Goal: Information Seeking & Learning: Learn about a topic

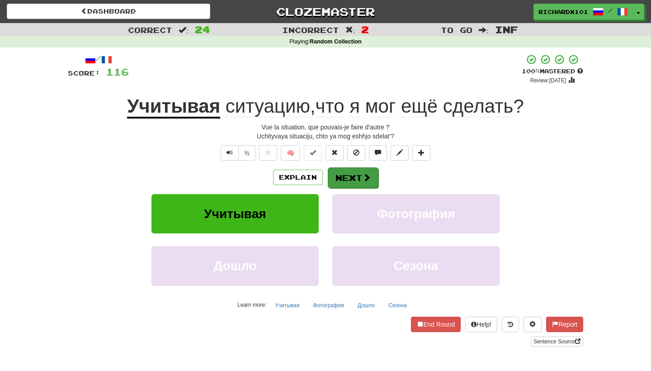
click at [375, 174] on button "Next" at bounding box center [353, 177] width 51 height 21
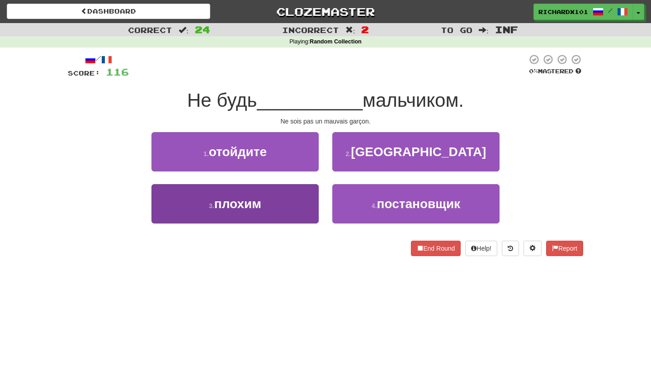
click at [305, 206] on button "3 . плохим" at bounding box center [234, 203] width 167 height 39
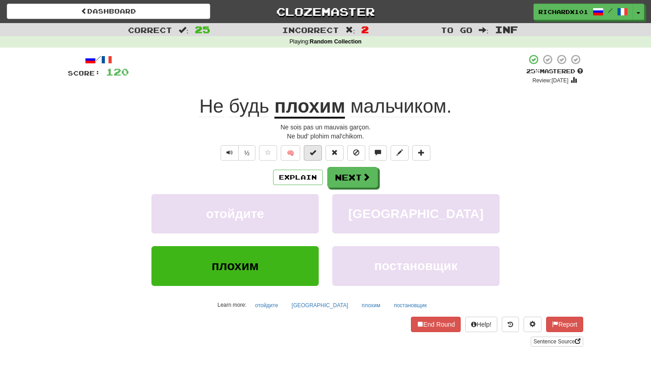
click at [314, 150] on span at bounding box center [313, 152] width 6 height 6
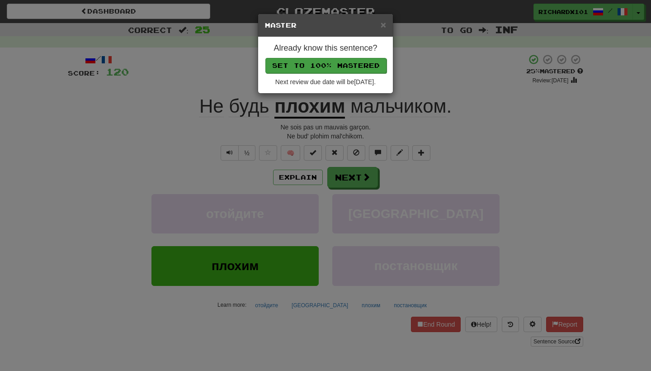
click at [329, 64] on button "Set to 100% Mastered" at bounding box center [325, 65] width 121 height 15
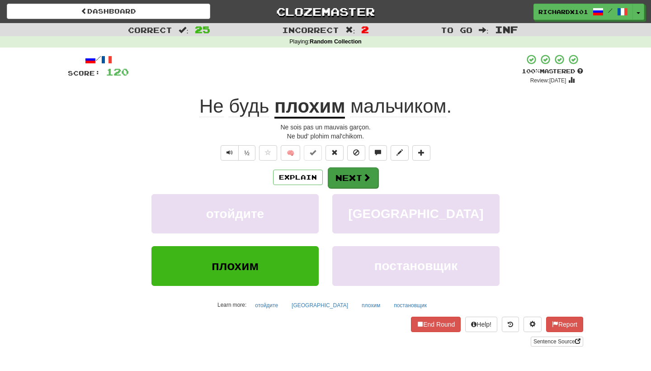
click at [343, 173] on button "Next" at bounding box center [353, 177] width 51 height 21
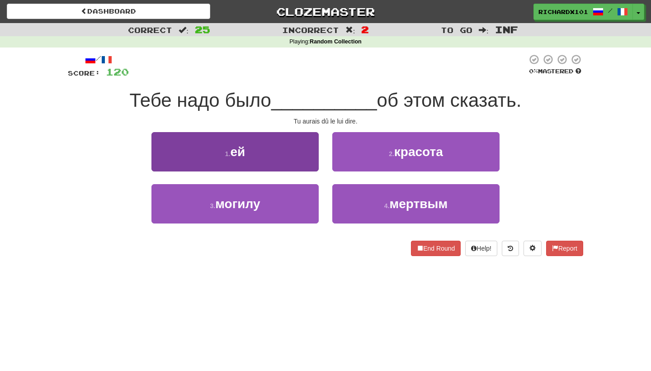
click at [302, 154] on button "1 . ей" at bounding box center [234, 151] width 167 height 39
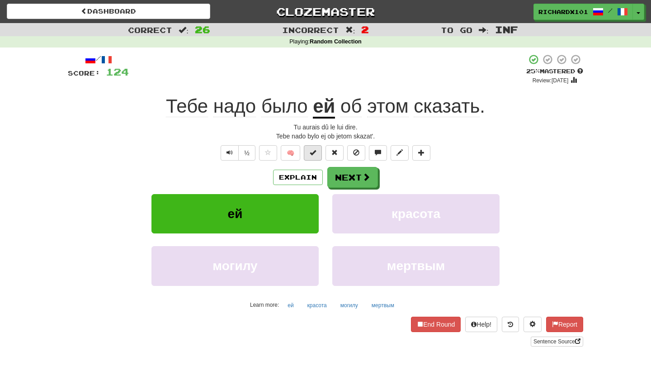
click at [312, 152] on span at bounding box center [313, 152] width 6 height 6
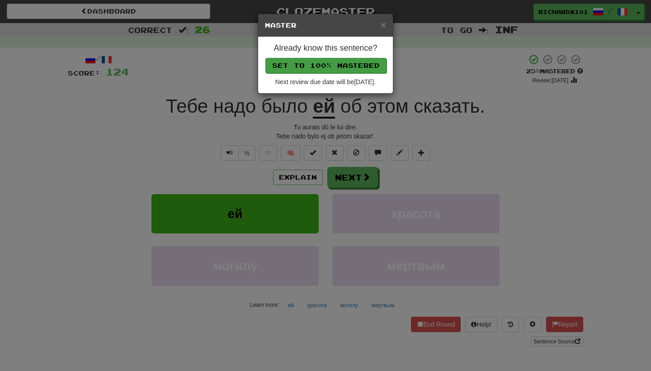
click at [329, 66] on button "Set to 100% Mastered" at bounding box center [325, 65] width 121 height 15
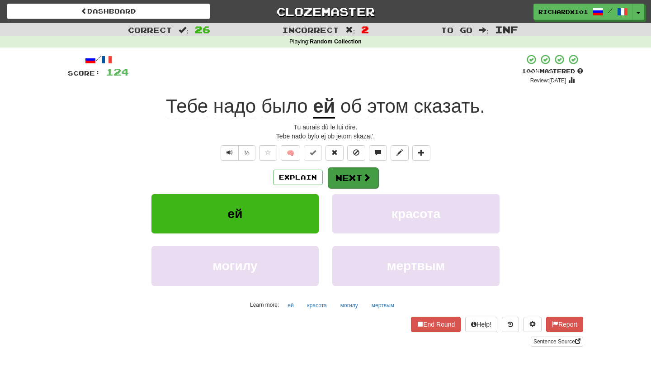
click at [340, 175] on button "Next" at bounding box center [353, 177] width 51 height 21
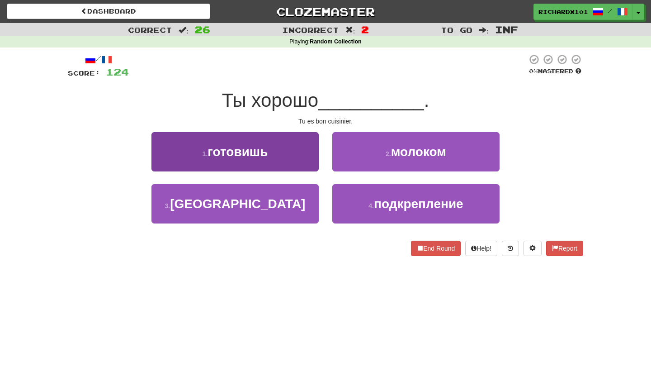
click at [302, 150] on button "1 . готовишь" at bounding box center [234, 151] width 167 height 39
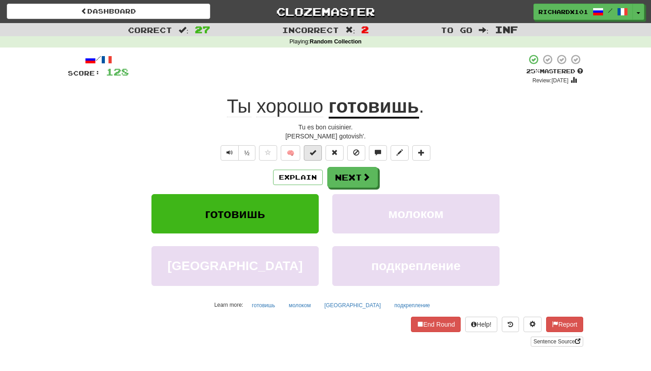
click at [313, 149] on span at bounding box center [313, 152] width 6 height 6
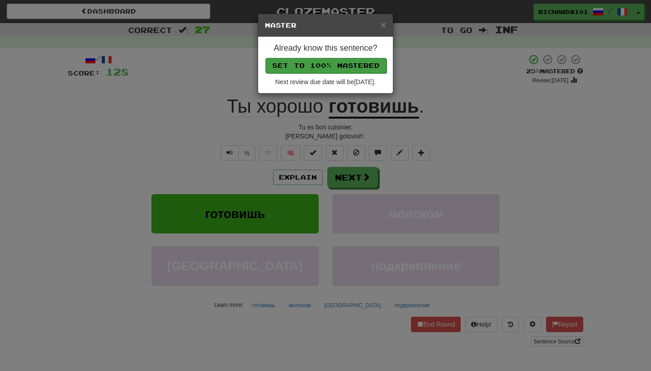
click at [330, 62] on button "Set to 100% Mastered" at bounding box center [325, 65] width 121 height 15
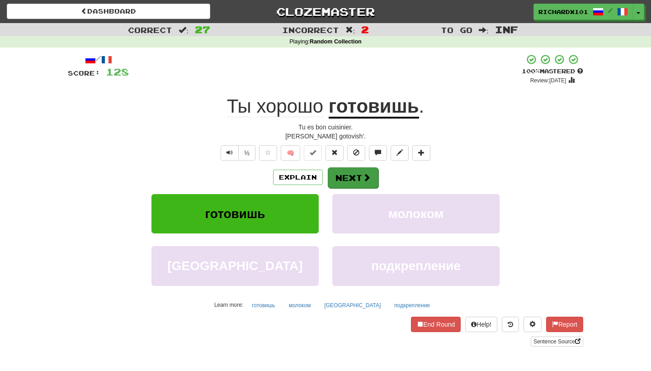
click at [338, 180] on button "Next" at bounding box center [353, 177] width 51 height 21
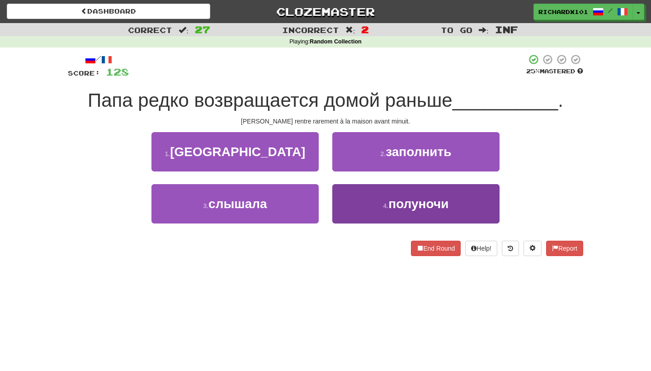
click at [344, 191] on button "4 . полуночи" at bounding box center [415, 203] width 167 height 39
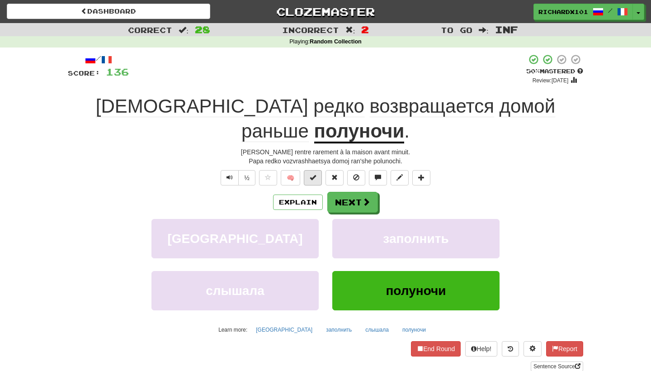
click at [320, 170] on button at bounding box center [313, 177] width 18 height 15
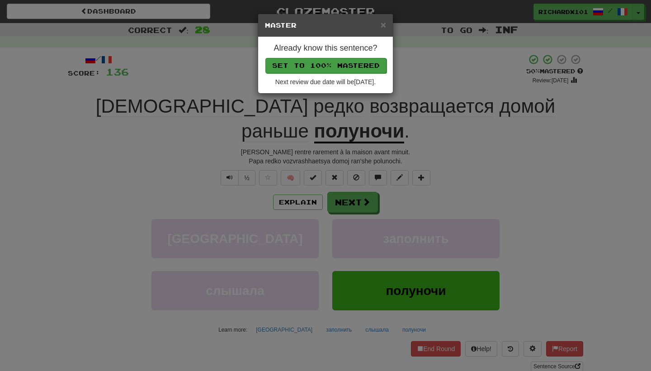
click at [336, 70] on button "Set to 100% Mastered" at bounding box center [325, 65] width 121 height 15
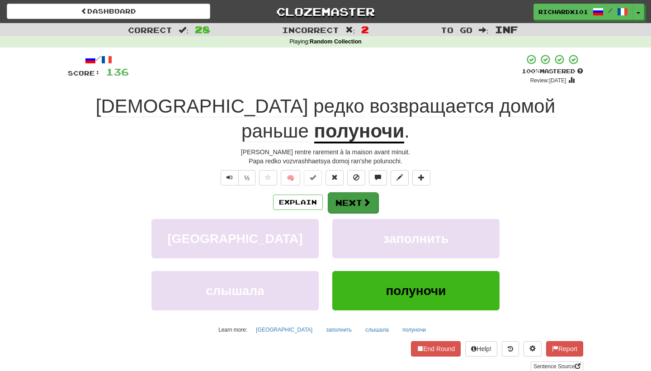
click at [344, 192] on button "Next" at bounding box center [353, 202] width 51 height 21
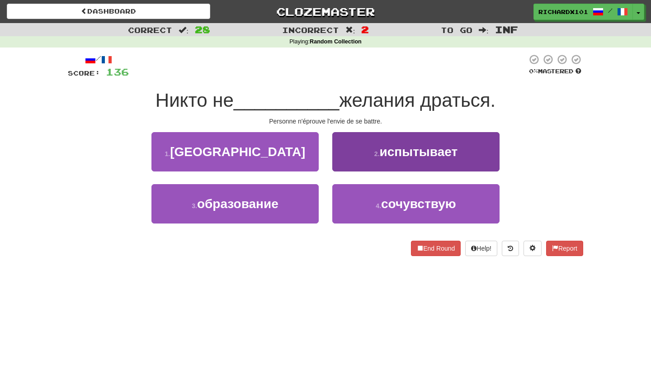
click at [352, 159] on button "2 . испытывает" at bounding box center [415, 151] width 167 height 39
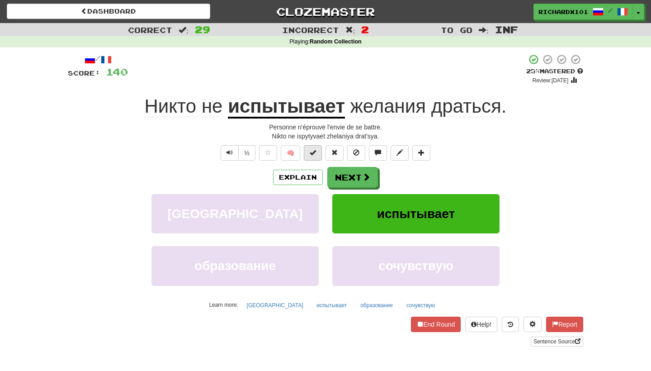
click at [319, 151] on button at bounding box center [313, 152] width 18 height 15
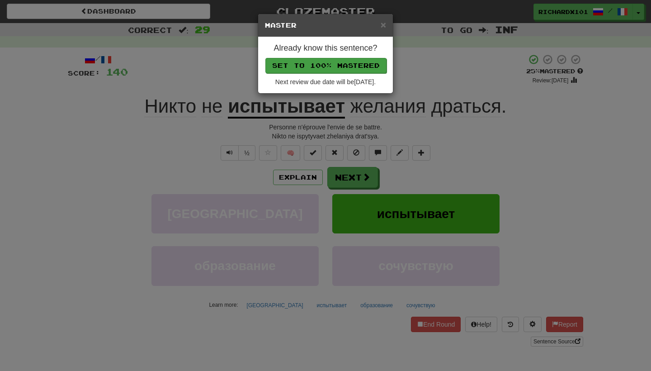
click at [348, 64] on button "Set to 100% Mastered" at bounding box center [325, 65] width 121 height 15
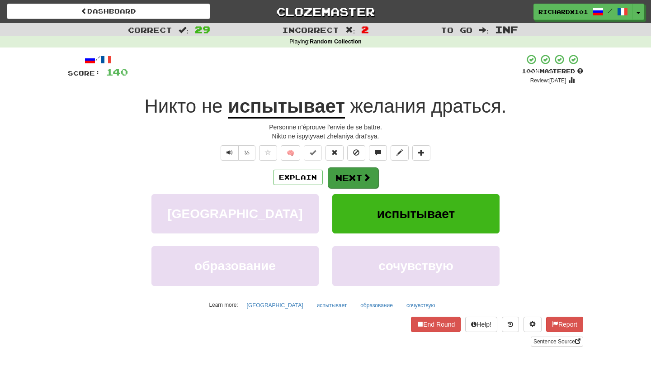
click at [350, 174] on button "Next" at bounding box center [353, 177] width 51 height 21
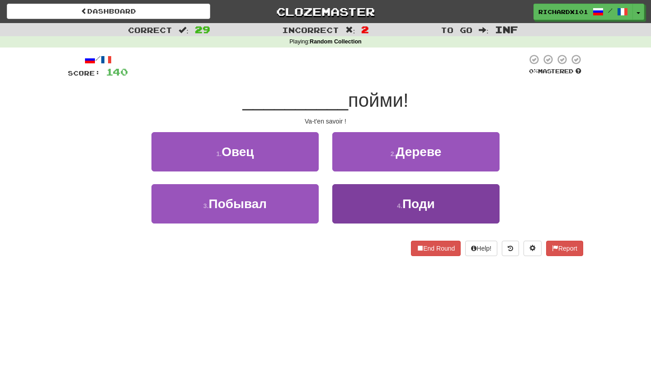
click at [357, 196] on button "4 . Поди" at bounding box center [415, 203] width 167 height 39
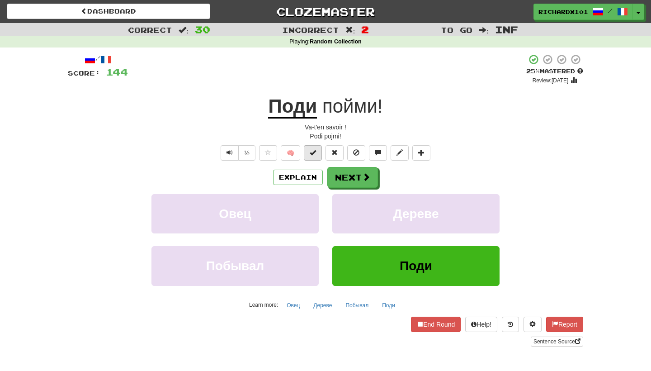
click at [315, 147] on button at bounding box center [313, 152] width 18 height 15
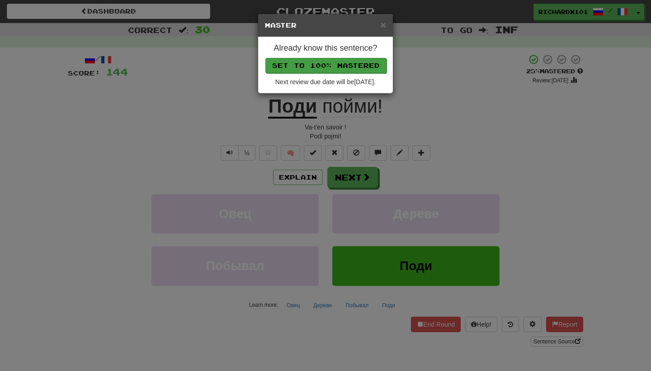
click at [343, 63] on button "Set to 100% Mastered" at bounding box center [325, 65] width 121 height 15
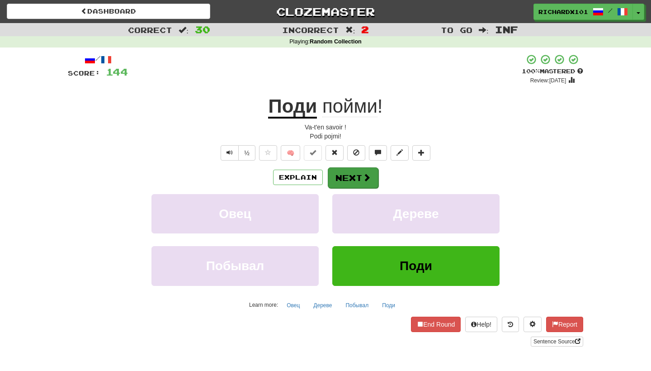
click at [336, 180] on button "Next" at bounding box center [353, 177] width 51 height 21
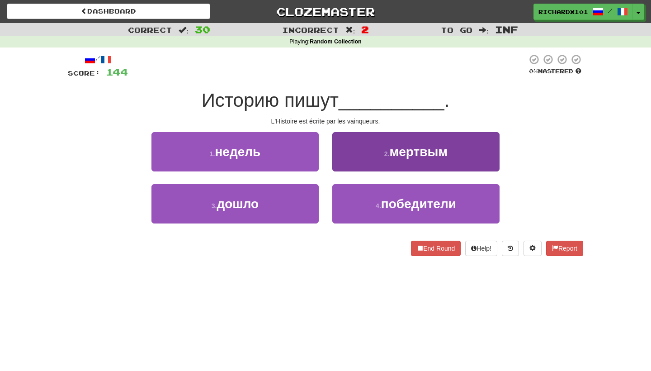
click at [355, 150] on button "2 . мертвым" at bounding box center [415, 151] width 167 height 39
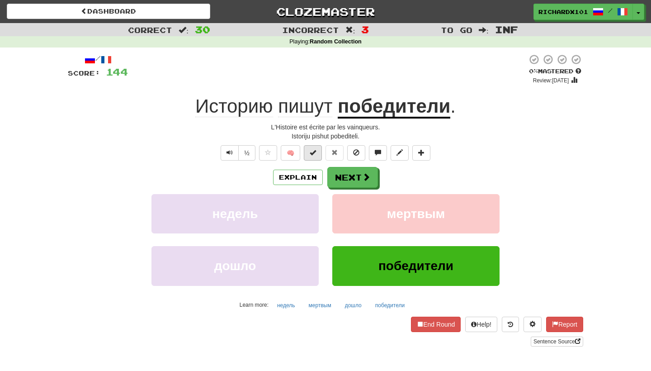
click at [315, 152] on span at bounding box center [313, 152] width 6 height 6
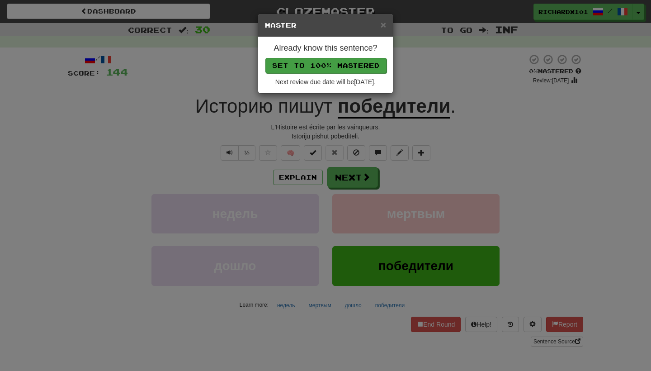
click at [345, 63] on button "Set to 100% Mastered" at bounding box center [325, 65] width 121 height 15
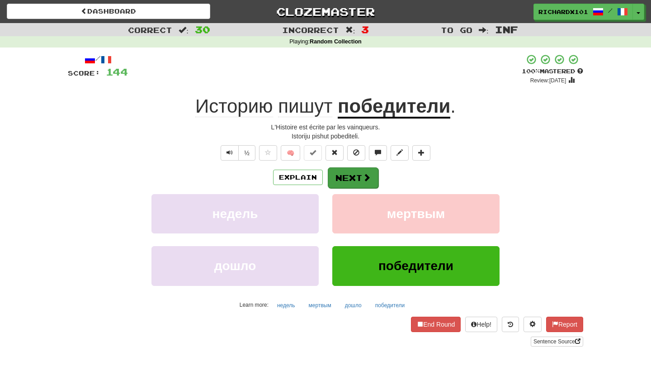
click at [338, 172] on button "Next" at bounding box center [353, 177] width 51 height 21
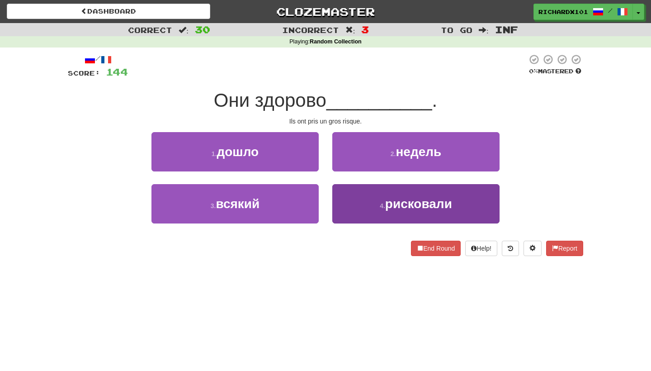
click at [354, 190] on button "4 . рисковали" at bounding box center [415, 203] width 167 height 39
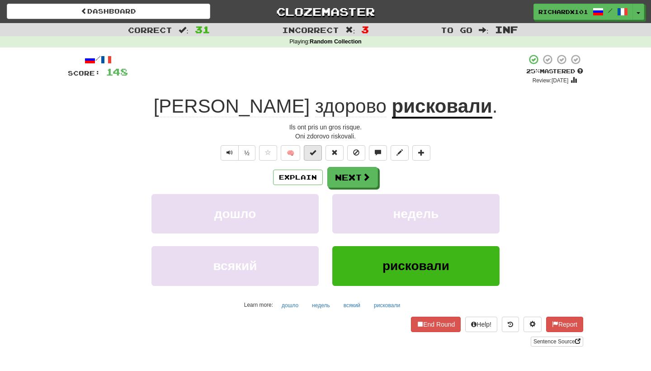
click at [317, 153] on button at bounding box center [313, 152] width 18 height 15
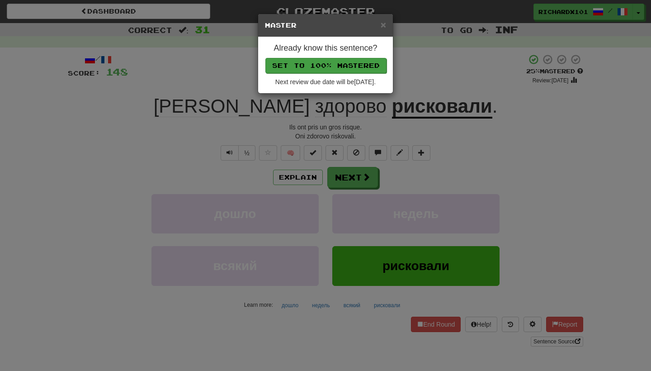
click at [355, 63] on button "Set to 100% Mastered" at bounding box center [325, 65] width 121 height 15
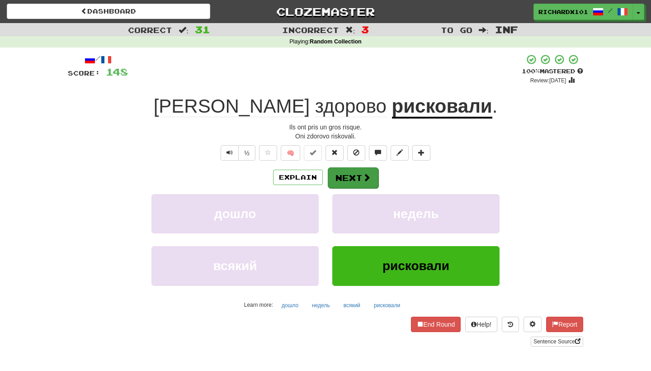
click at [350, 176] on button "Next" at bounding box center [353, 177] width 51 height 21
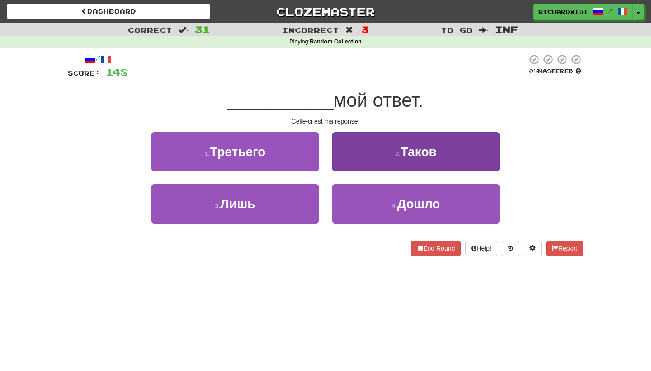
click at [362, 156] on button "2 . Таков" at bounding box center [415, 151] width 167 height 39
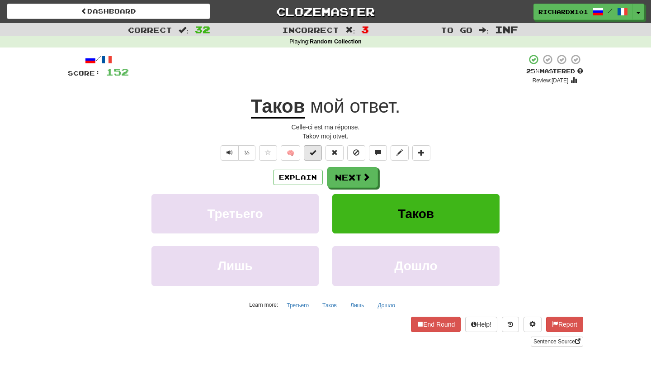
click at [311, 149] on span at bounding box center [313, 152] width 6 height 6
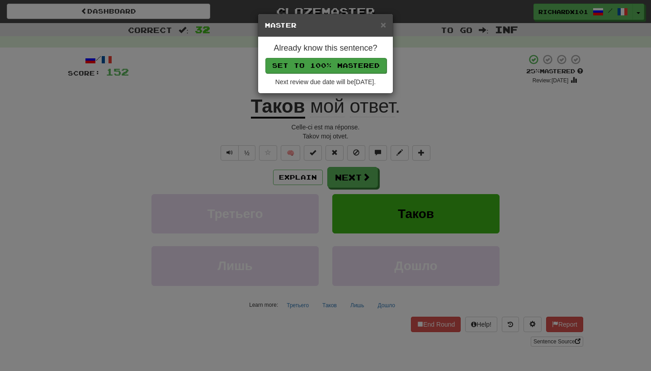
click at [346, 63] on button "Set to 100% Mastered" at bounding box center [325, 65] width 121 height 15
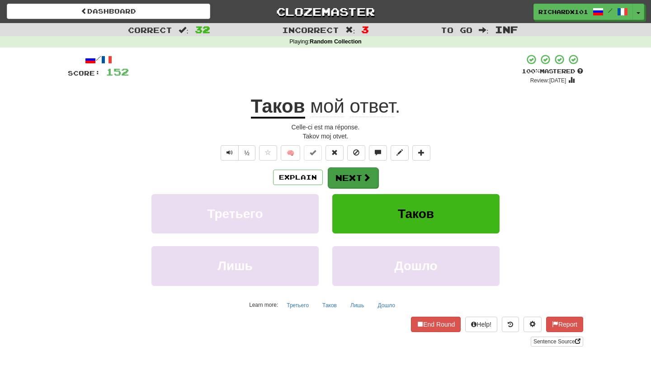
click at [348, 172] on button "Next" at bounding box center [353, 177] width 51 height 21
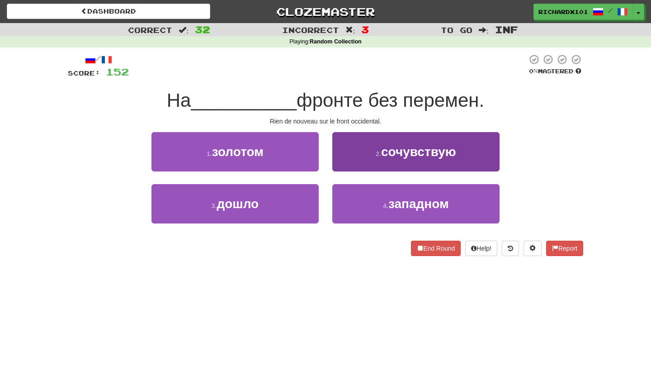
click at [357, 158] on button "2 . сочувствую" at bounding box center [415, 151] width 167 height 39
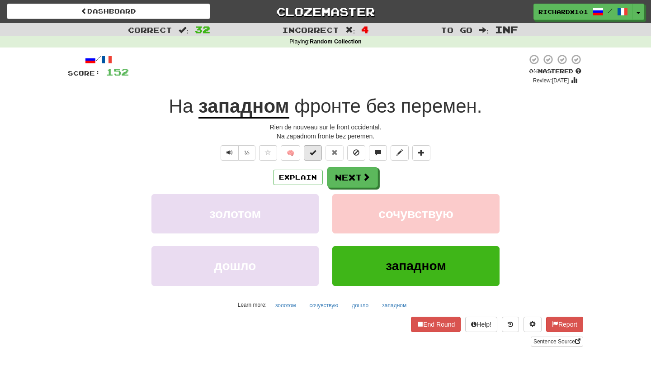
click at [316, 154] on button at bounding box center [313, 152] width 18 height 15
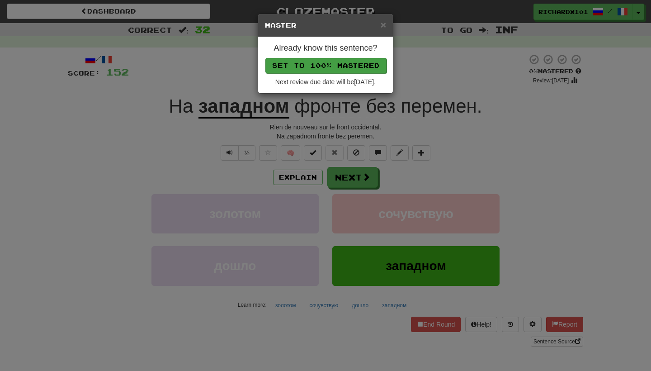
click at [351, 65] on button "Set to 100% Mastered" at bounding box center [325, 65] width 121 height 15
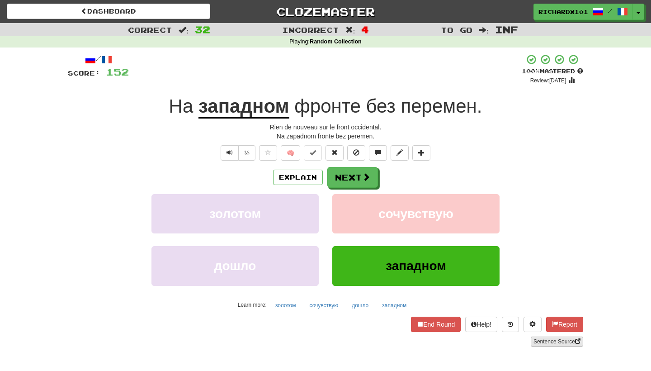
click at [540, 338] on link "Sentence Source" at bounding box center [556, 341] width 52 height 10
click at [426, 156] on button at bounding box center [421, 152] width 18 height 15
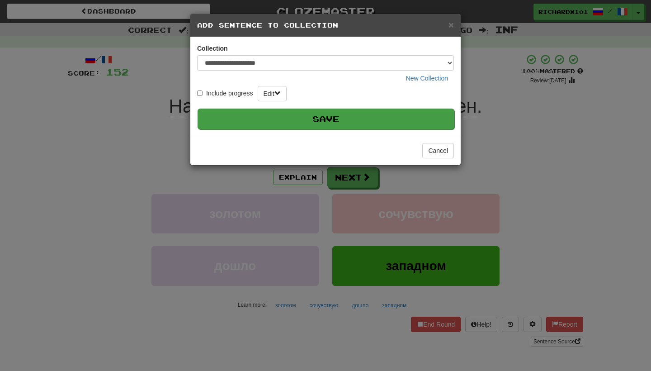
click at [416, 121] on button "Save" at bounding box center [325, 118] width 257 height 21
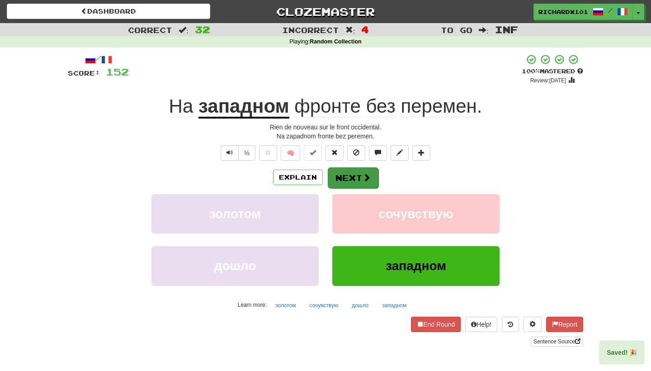
click at [368, 175] on span at bounding box center [366, 177] width 8 height 8
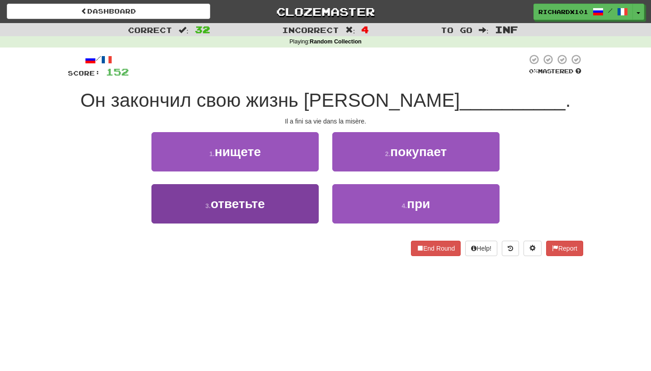
click at [304, 207] on button "3 . ответьте" at bounding box center [234, 203] width 167 height 39
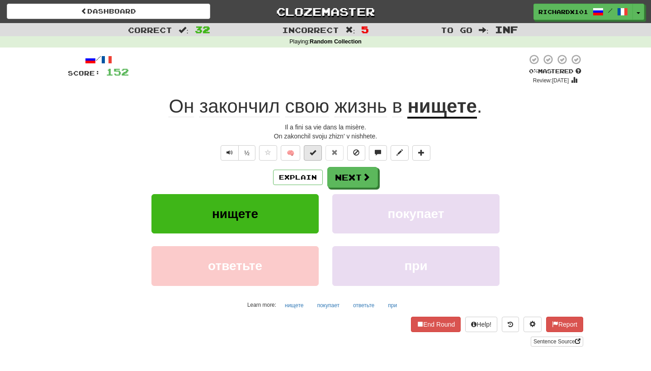
click at [318, 150] on button at bounding box center [313, 152] width 18 height 15
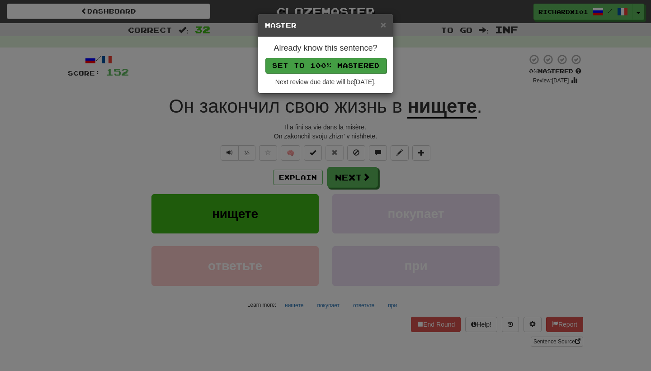
click at [346, 66] on button "Set to 100% Mastered" at bounding box center [325, 65] width 121 height 15
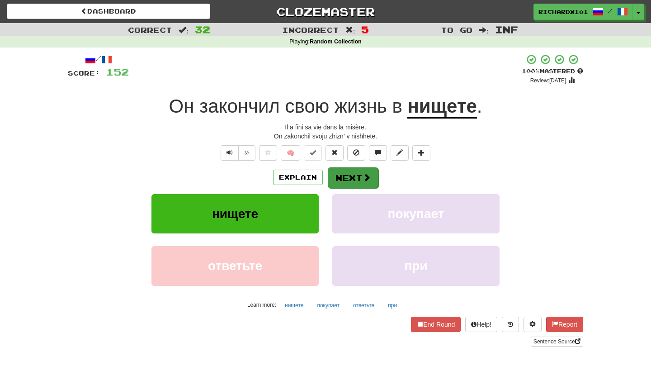
click at [347, 169] on button "Next" at bounding box center [353, 177] width 51 height 21
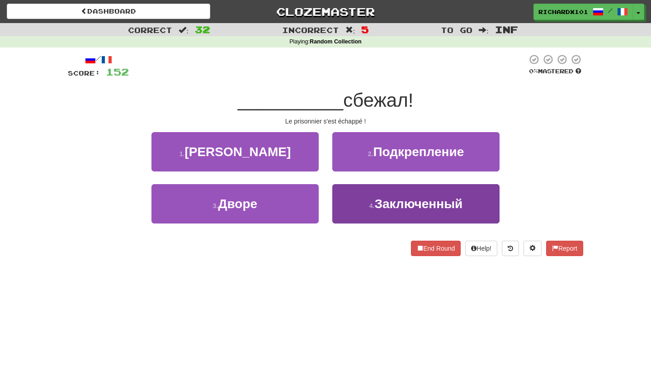
click at [357, 204] on button "4 . Заключенный" at bounding box center [415, 203] width 167 height 39
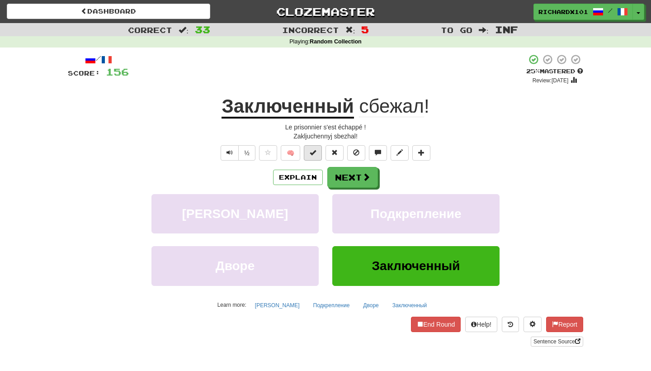
click at [318, 147] on button at bounding box center [313, 152] width 18 height 15
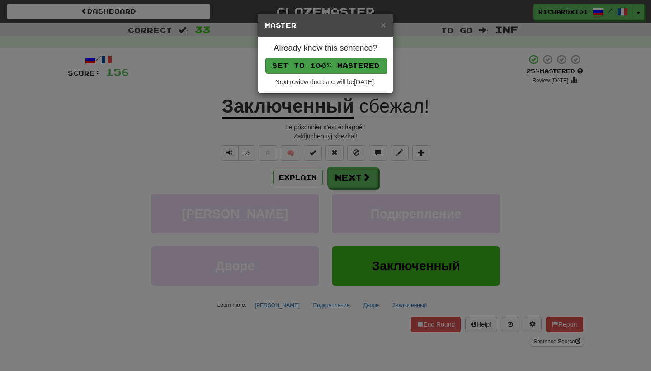
click at [337, 64] on button "Set to 100% Mastered" at bounding box center [325, 65] width 121 height 15
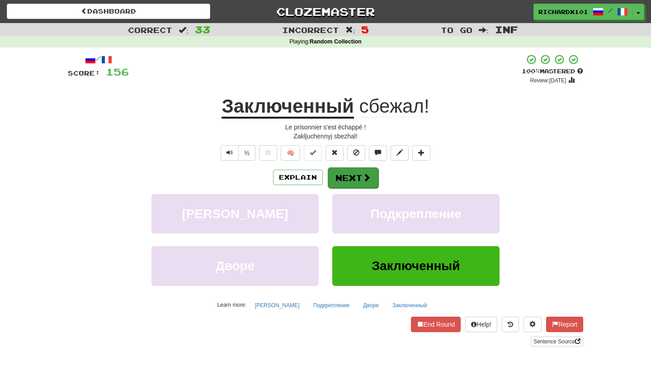
click at [339, 169] on button "Next" at bounding box center [353, 177] width 51 height 21
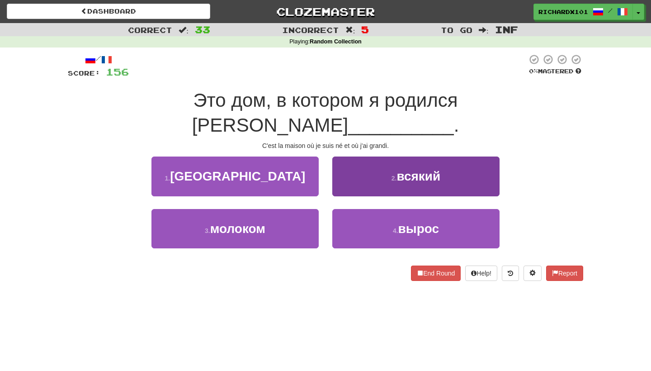
click at [343, 159] on button "2 . всякий" at bounding box center [415, 175] width 167 height 39
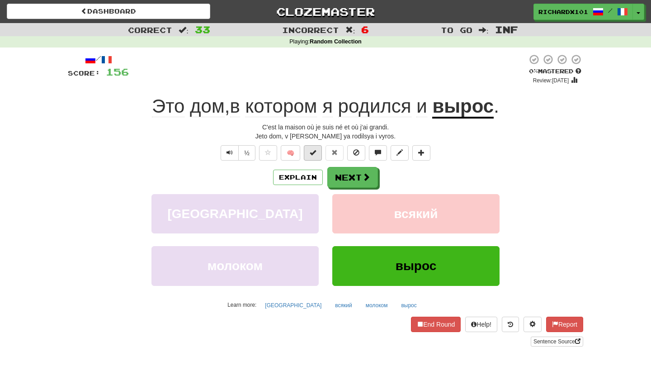
click at [318, 145] on button at bounding box center [313, 152] width 18 height 15
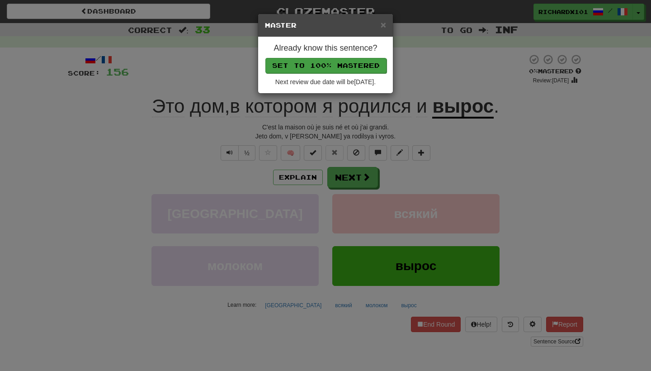
click at [344, 61] on button "Set to 100% Mastered" at bounding box center [325, 65] width 121 height 15
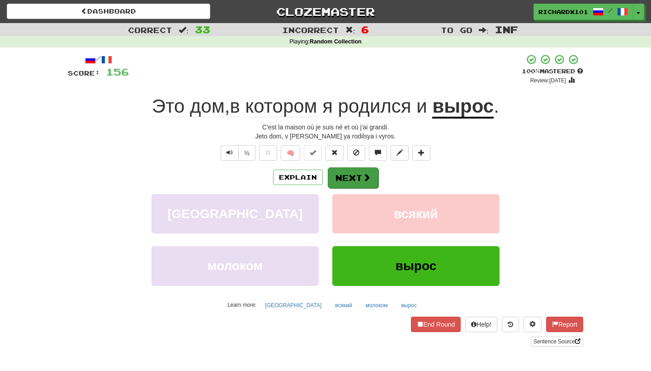
click at [352, 175] on button "Next" at bounding box center [353, 177] width 51 height 21
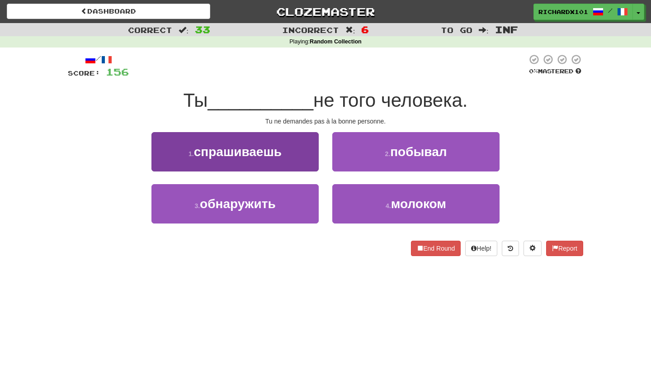
click at [305, 158] on button "1 . спрашиваешь" at bounding box center [234, 151] width 167 height 39
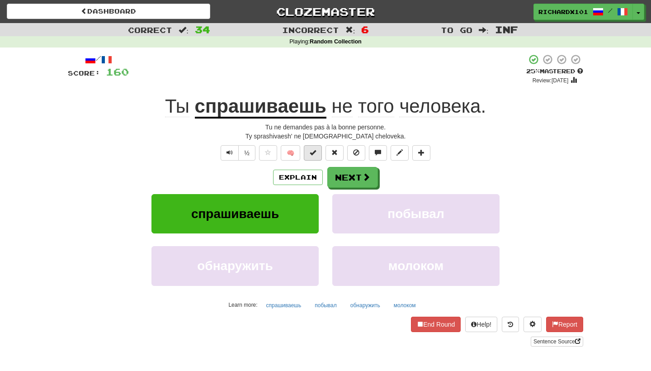
click at [315, 149] on span at bounding box center [313, 152] width 6 height 6
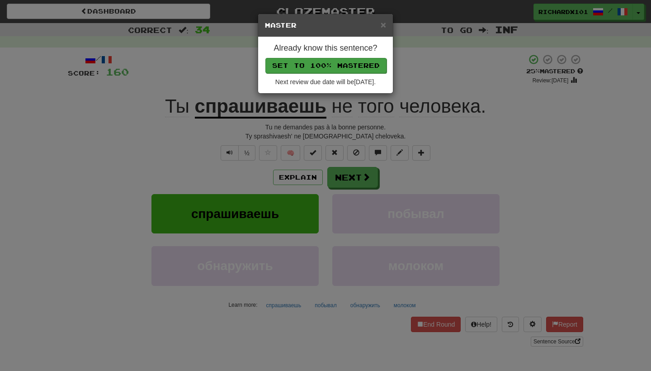
click at [347, 65] on button "Set to 100% Mastered" at bounding box center [325, 65] width 121 height 15
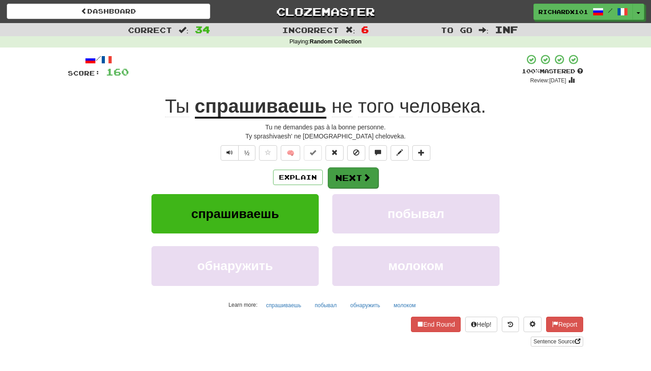
click at [343, 172] on button "Next" at bounding box center [353, 177] width 51 height 21
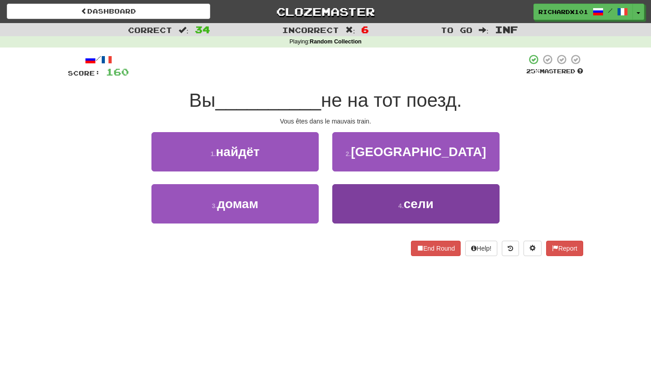
click at [346, 194] on button "4 . сели" at bounding box center [415, 203] width 167 height 39
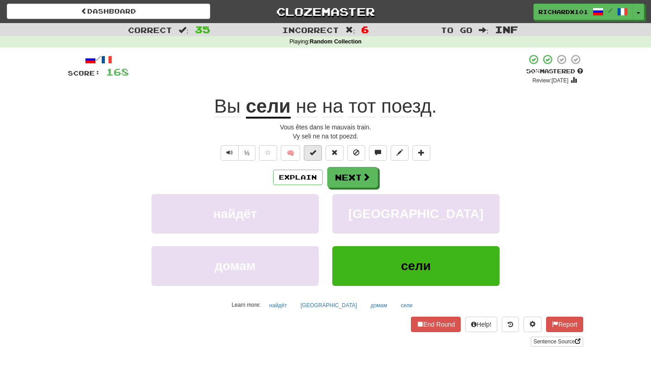
click at [314, 154] on span at bounding box center [313, 152] width 6 height 6
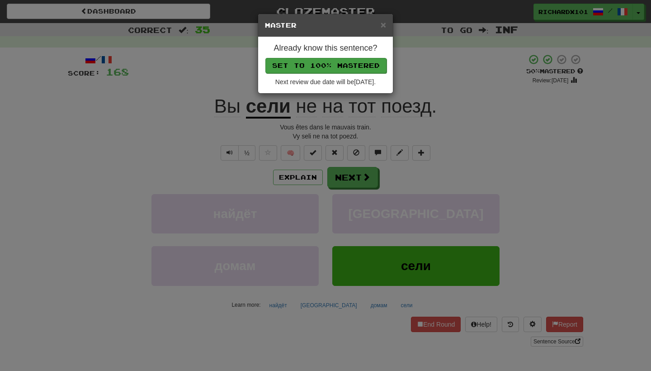
click at [346, 61] on button "Set to 100% Mastered" at bounding box center [325, 65] width 121 height 15
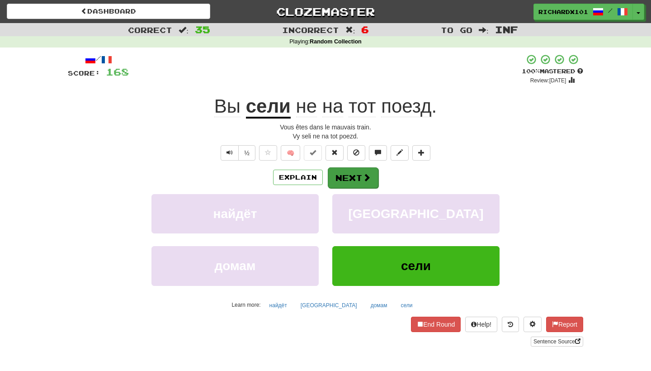
click at [335, 169] on button "Next" at bounding box center [353, 177] width 51 height 21
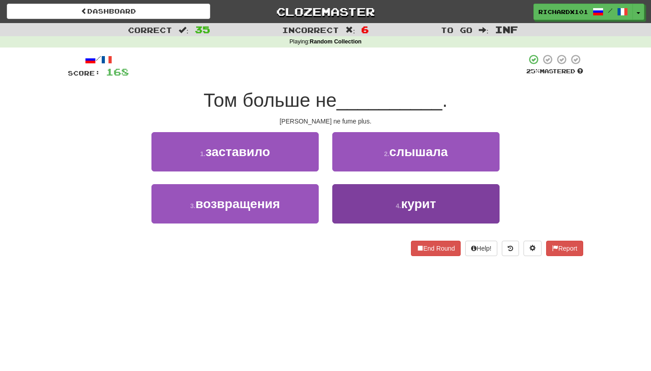
click at [343, 186] on button "4 . курит" at bounding box center [415, 203] width 167 height 39
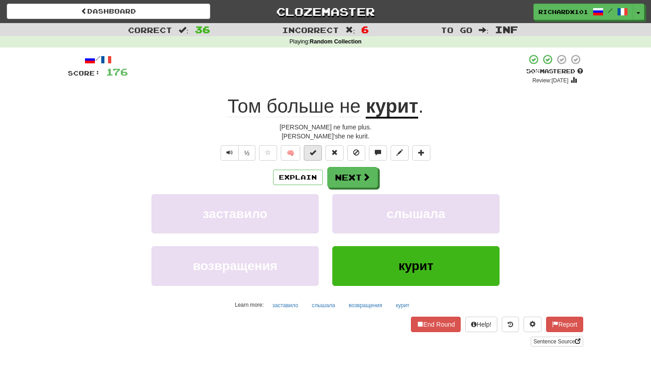
click at [319, 154] on button at bounding box center [313, 152] width 18 height 15
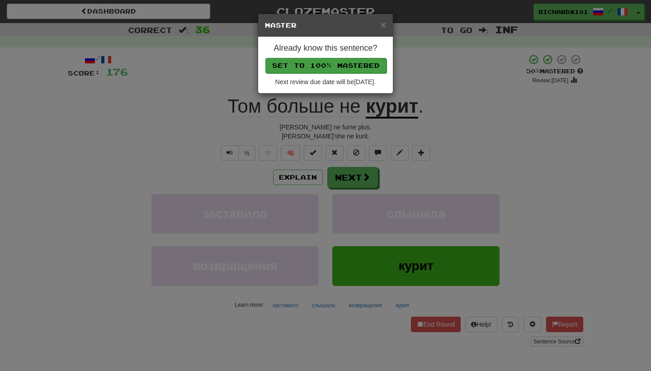
click at [358, 68] on button "Set to 100% Mastered" at bounding box center [325, 65] width 121 height 15
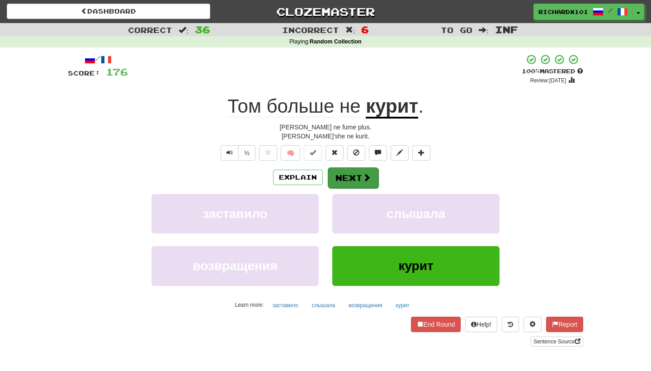
click at [342, 172] on button "Next" at bounding box center [353, 177] width 51 height 21
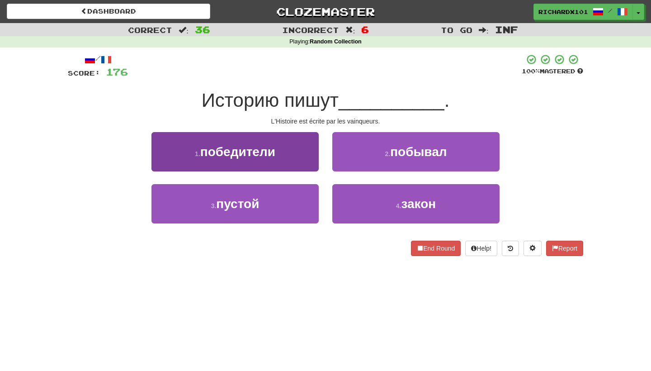
click at [249, 155] on span "победители" at bounding box center [237, 152] width 75 height 14
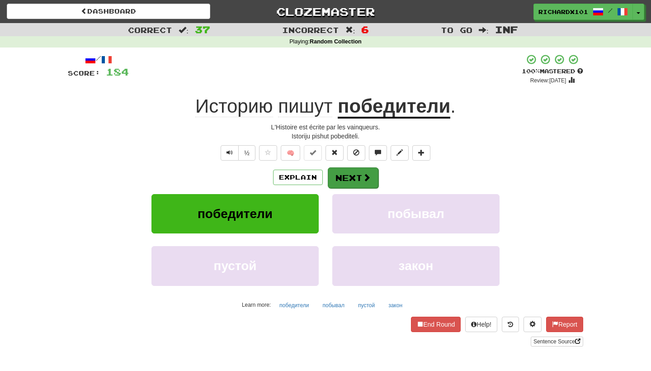
click at [339, 168] on button "Next" at bounding box center [353, 177] width 51 height 21
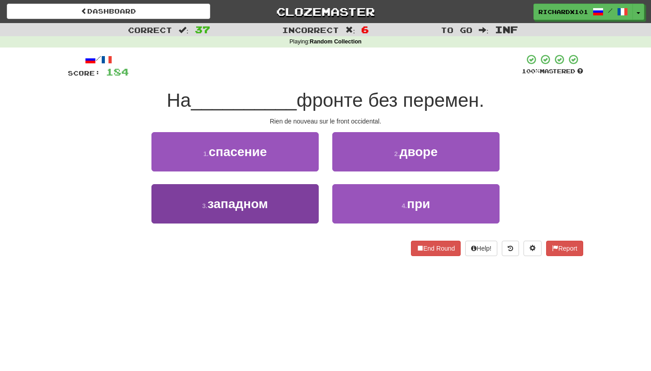
click at [296, 206] on button "3 . западном" at bounding box center [234, 203] width 167 height 39
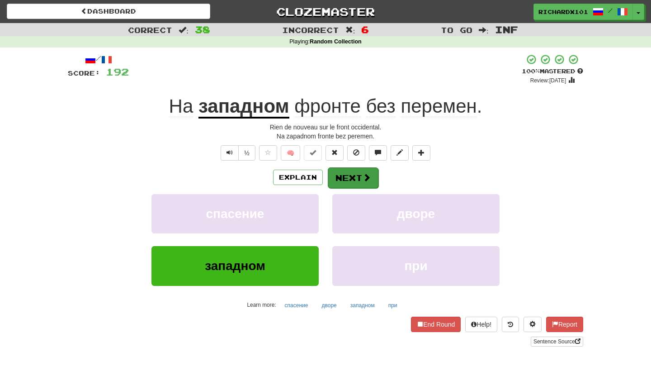
click at [338, 171] on button "Next" at bounding box center [353, 177] width 51 height 21
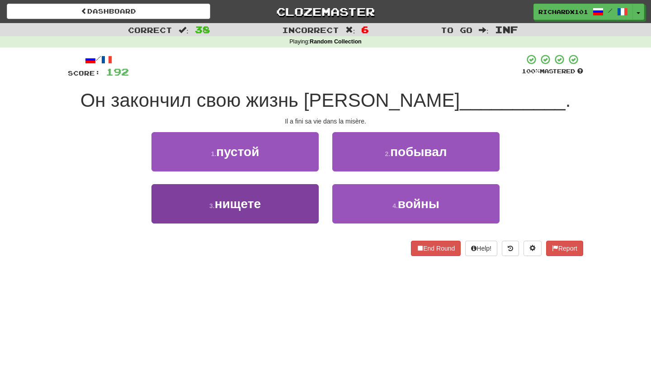
click at [302, 206] on button "3 . нищете" at bounding box center [234, 203] width 167 height 39
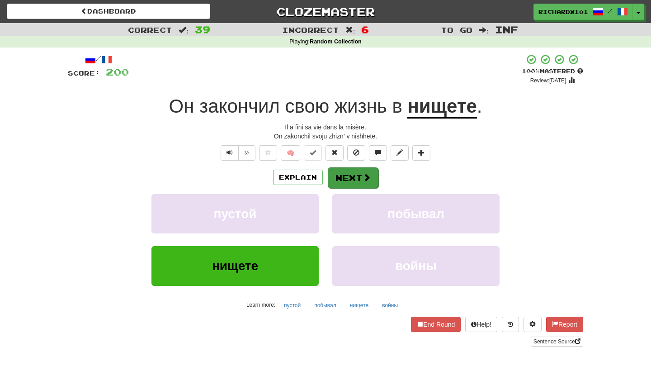
click at [355, 173] on button "Next" at bounding box center [353, 177] width 51 height 21
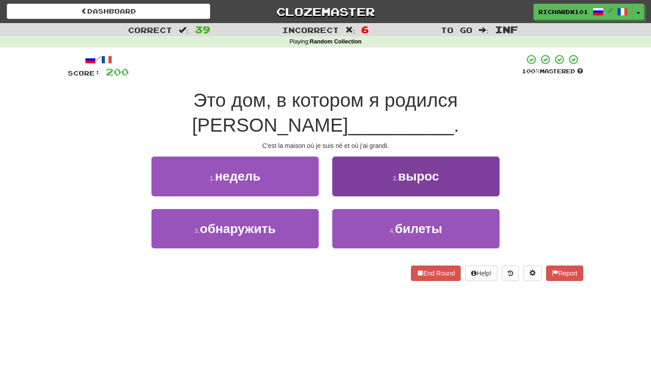
click at [367, 156] on button "2 . вырос" at bounding box center [415, 175] width 167 height 39
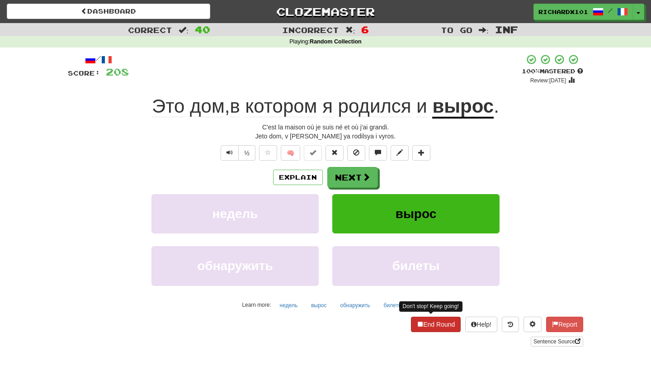
click at [422, 329] on button "End Round" at bounding box center [436, 323] width 50 height 15
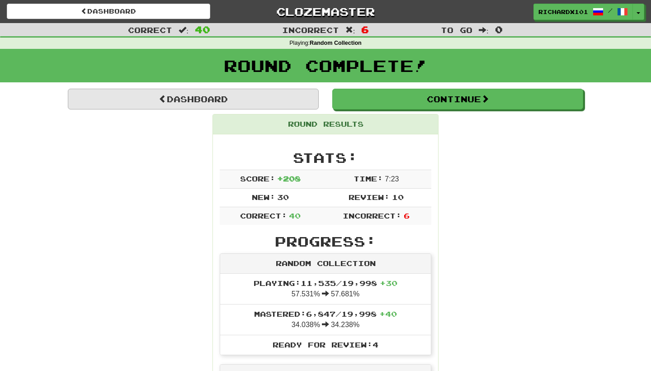
click at [265, 98] on link "Dashboard" at bounding box center [193, 99] width 251 height 21
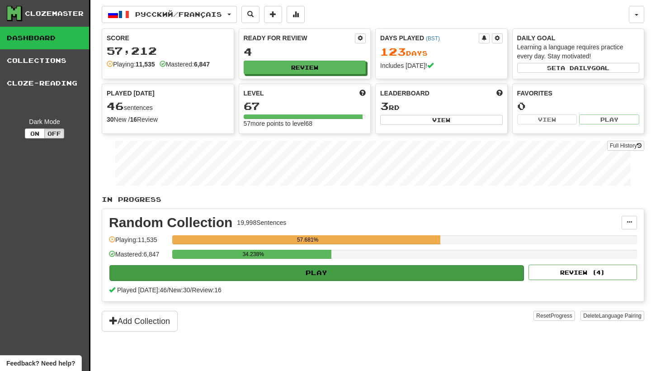
click at [293, 271] on button "Play" at bounding box center [316, 272] width 414 height 15
select select "********"
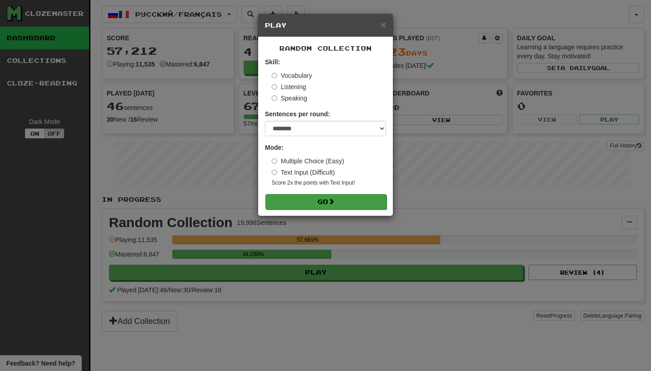
click at [322, 201] on button "Go" at bounding box center [325, 201] width 121 height 15
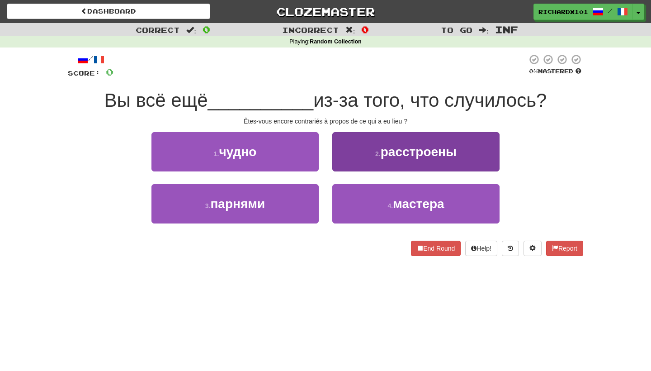
click at [368, 154] on button "2 . расстроены" at bounding box center [415, 151] width 167 height 39
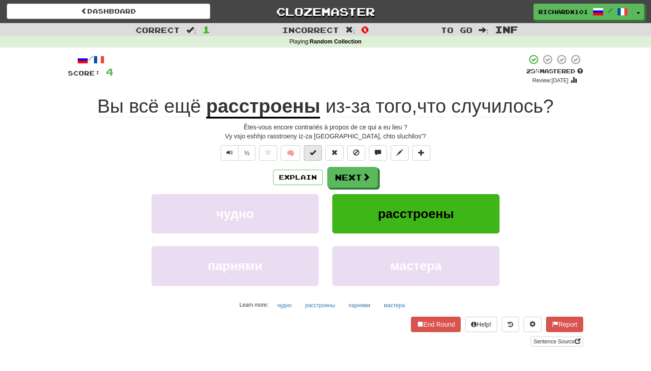
click at [319, 151] on button at bounding box center [313, 152] width 18 height 15
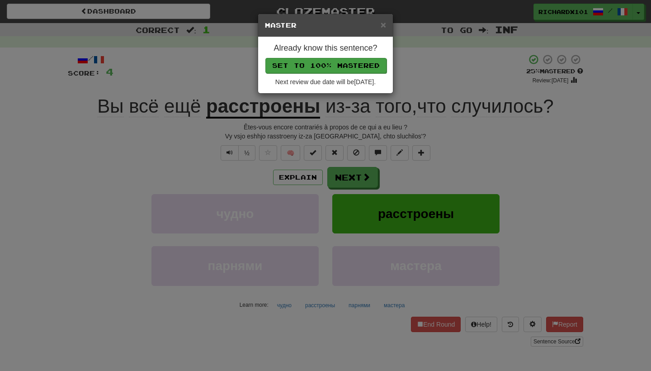
click at [358, 66] on button "Set to 100% Mastered" at bounding box center [325, 65] width 121 height 15
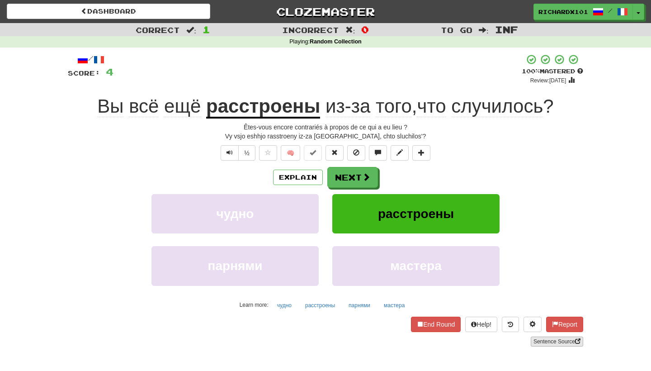
click at [553, 342] on link "Sentence Source" at bounding box center [556, 341] width 52 height 10
click at [346, 169] on button "Next" at bounding box center [353, 177] width 51 height 21
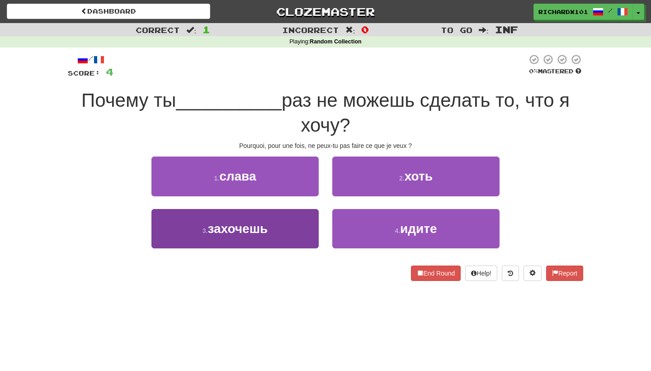
click at [291, 239] on button "3 . захочешь" at bounding box center [234, 228] width 167 height 39
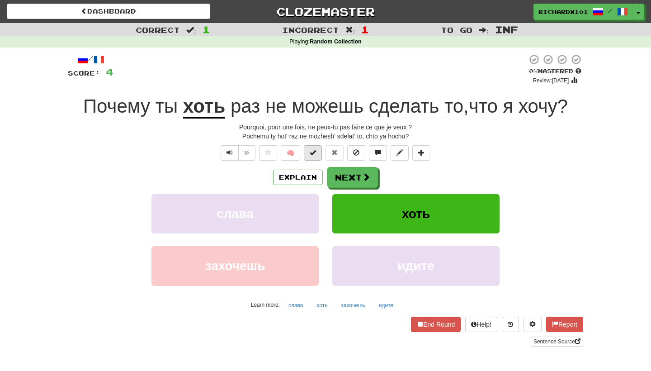
click at [318, 155] on button at bounding box center [313, 152] width 18 height 15
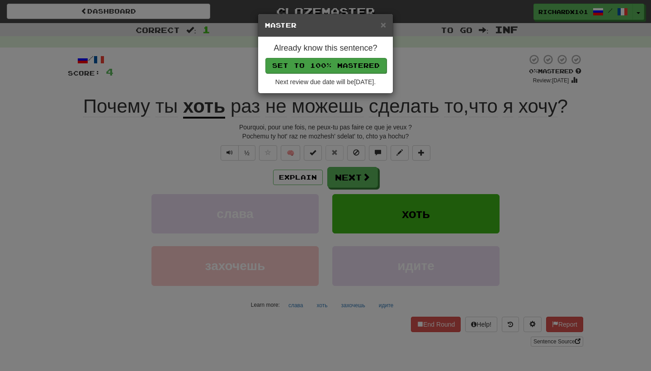
click at [367, 61] on button "Set to 100% Mastered" at bounding box center [325, 65] width 121 height 15
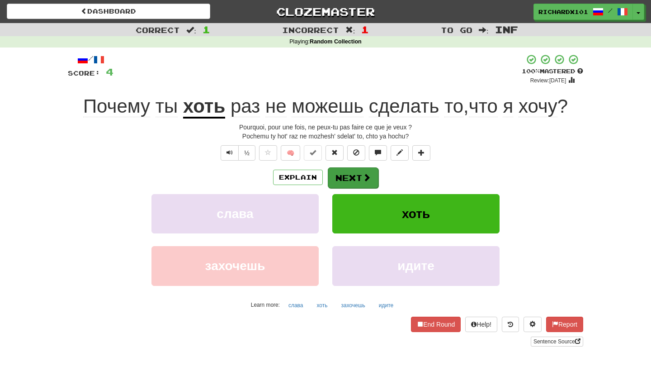
click at [350, 170] on button "Next" at bounding box center [353, 177] width 51 height 21
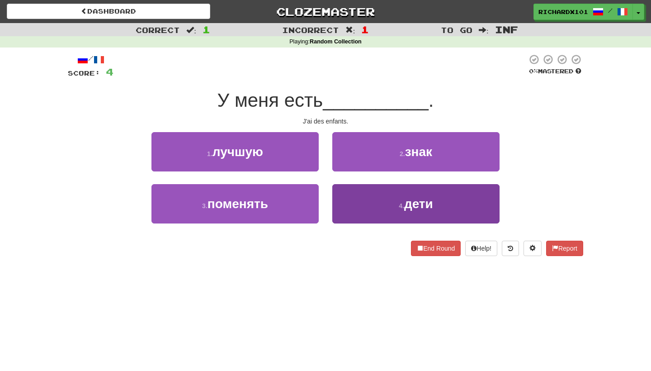
click at [357, 199] on button "4 . дети" at bounding box center [415, 203] width 167 height 39
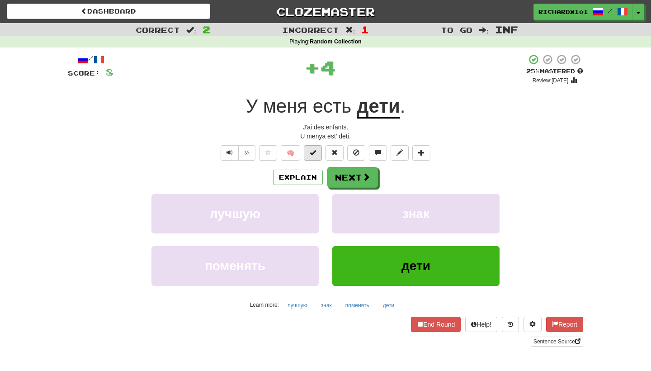
click at [319, 151] on button at bounding box center [313, 152] width 18 height 15
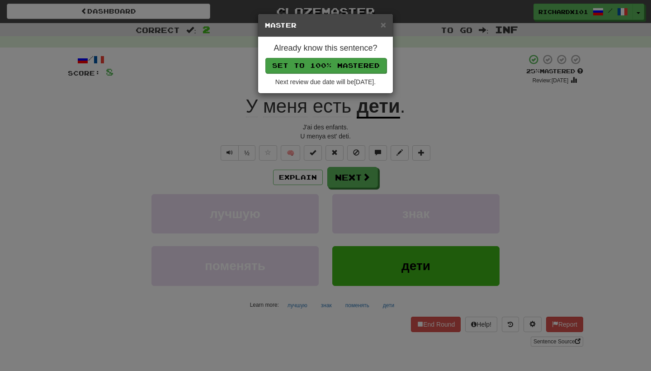
click at [346, 63] on button "Set to 100% Mastered" at bounding box center [325, 65] width 121 height 15
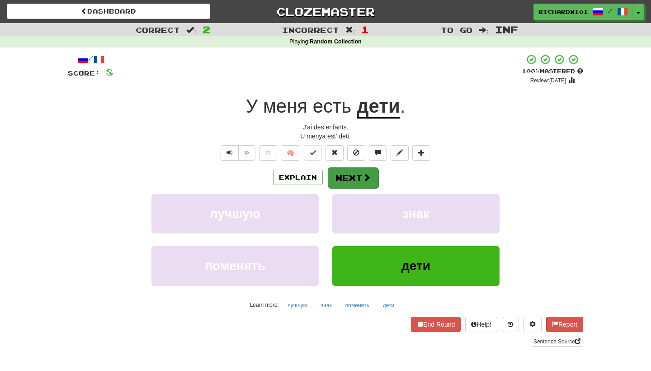
click at [356, 174] on button "Next" at bounding box center [353, 177] width 51 height 21
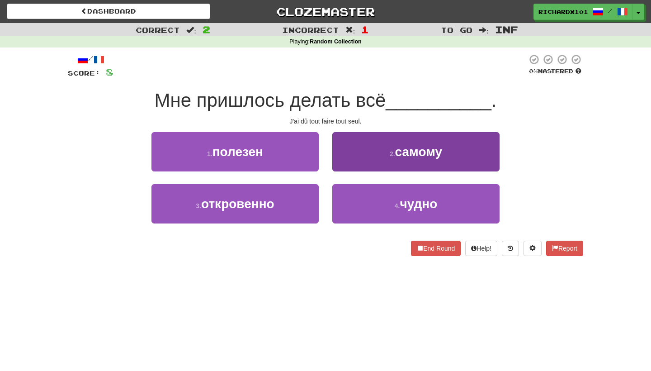
click at [376, 157] on button "2 . самому" at bounding box center [415, 151] width 167 height 39
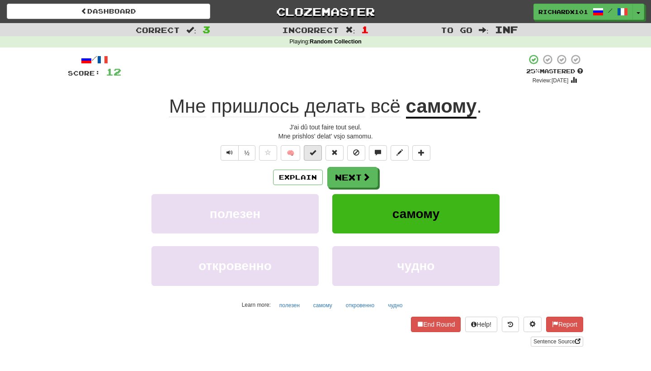
click at [316, 155] on button at bounding box center [313, 152] width 18 height 15
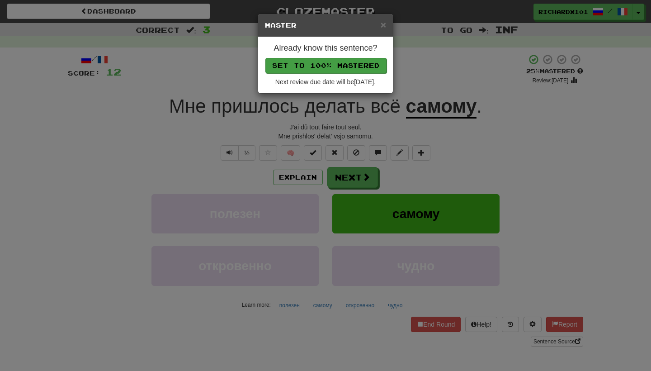
click at [361, 66] on button "Set to 100% Mastered" at bounding box center [325, 65] width 121 height 15
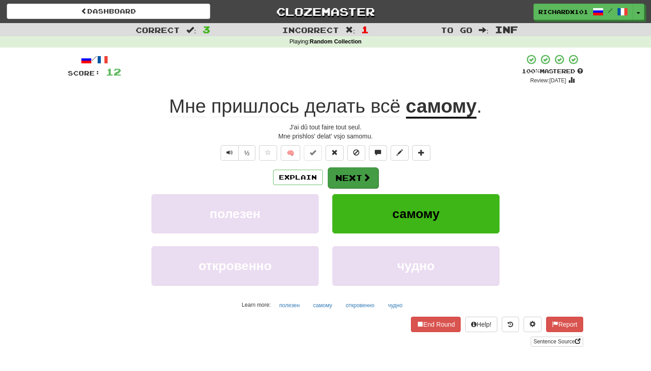
click at [346, 180] on button "Next" at bounding box center [353, 177] width 51 height 21
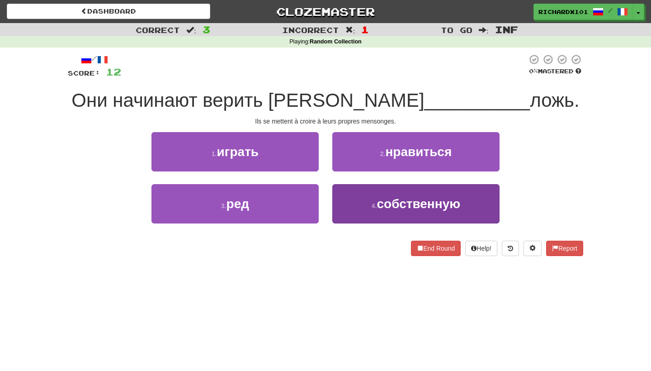
click at [352, 199] on button "4 . собственную" at bounding box center [415, 203] width 167 height 39
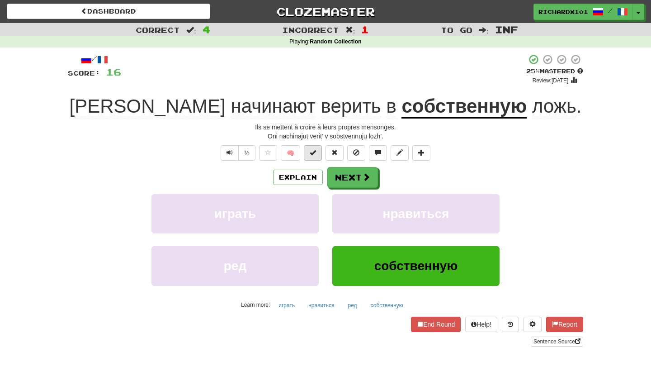
click at [316, 154] on span at bounding box center [313, 152] width 6 height 6
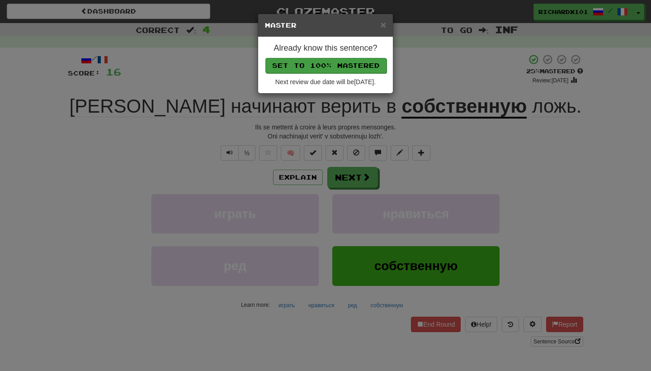
click at [364, 58] on button "Set to 100% Mastered" at bounding box center [325, 65] width 121 height 15
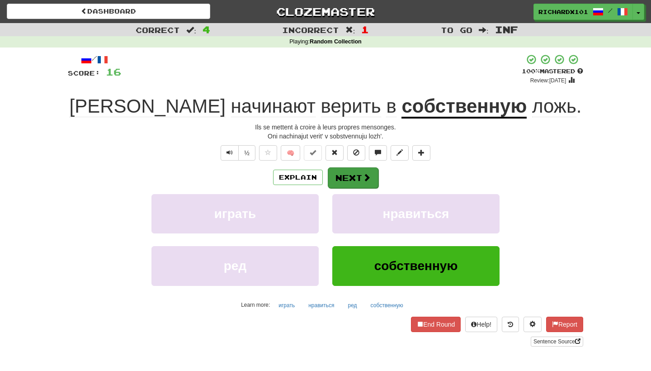
click at [346, 174] on button "Next" at bounding box center [353, 177] width 51 height 21
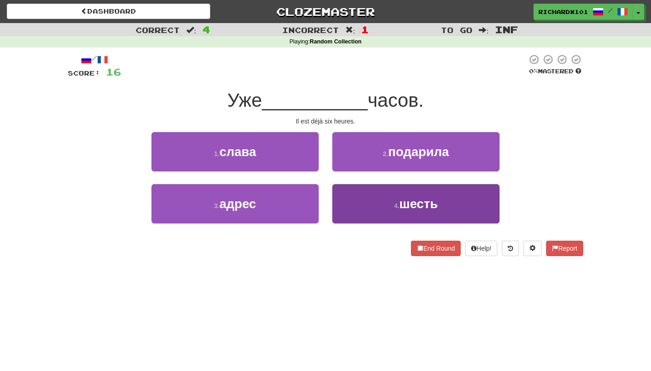
click at [348, 195] on button "4 . шесть" at bounding box center [415, 203] width 167 height 39
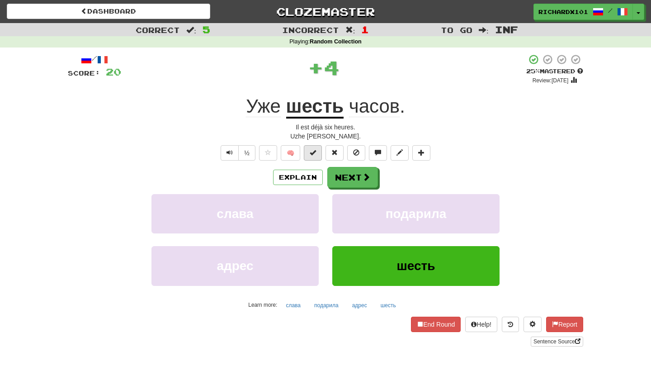
click at [320, 150] on button at bounding box center [313, 152] width 18 height 15
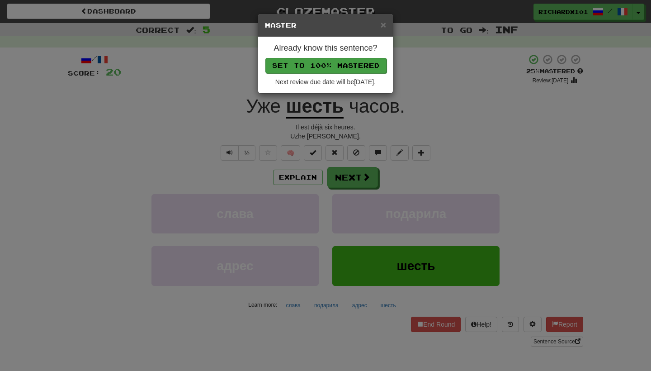
click at [359, 67] on button "Set to 100% Mastered" at bounding box center [325, 65] width 121 height 15
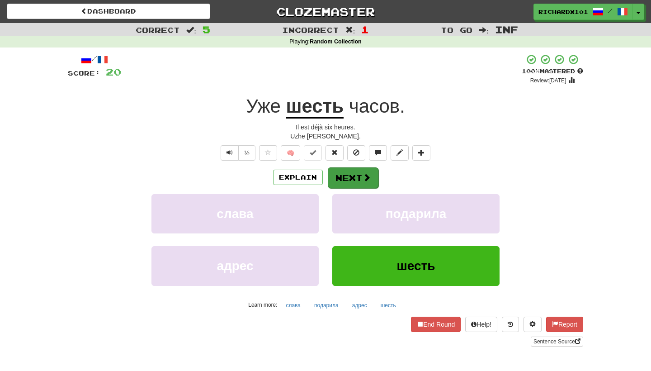
click at [347, 174] on button "Next" at bounding box center [353, 177] width 51 height 21
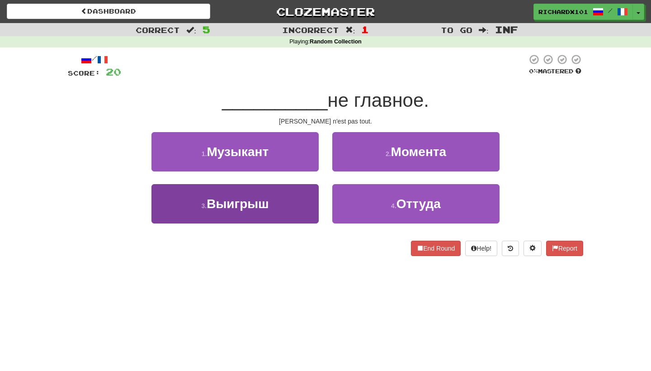
click at [307, 208] on button "3 . Выигрыш" at bounding box center [234, 203] width 167 height 39
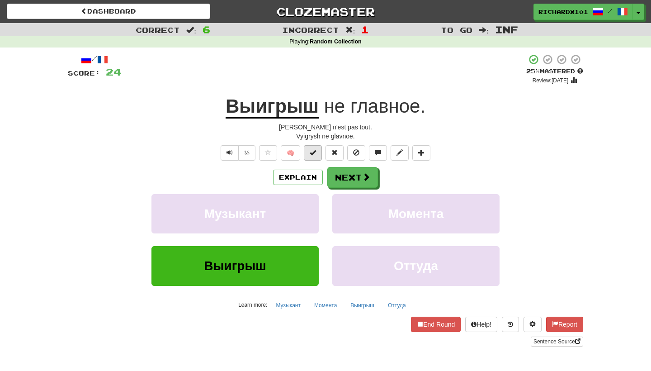
click at [314, 157] on button at bounding box center [313, 152] width 18 height 15
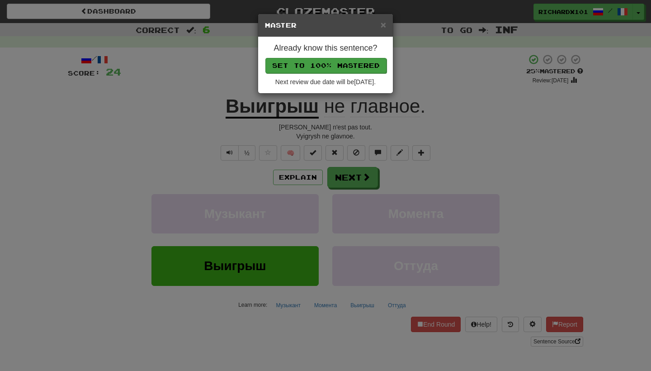
click at [361, 67] on button "Set to 100% Mastered" at bounding box center [325, 65] width 121 height 15
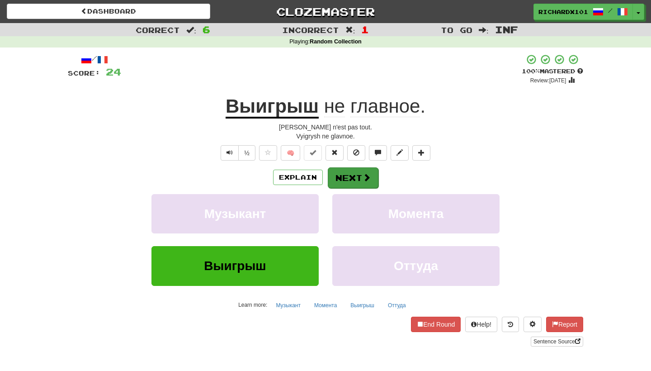
click at [344, 178] on button "Next" at bounding box center [353, 177] width 51 height 21
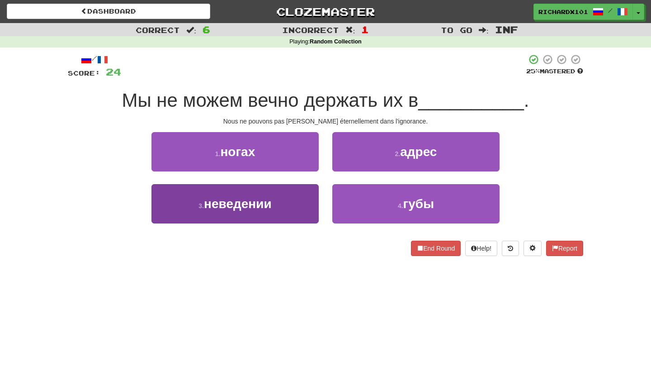
click at [311, 202] on button "3 . неведении" at bounding box center [234, 203] width 167 height 39
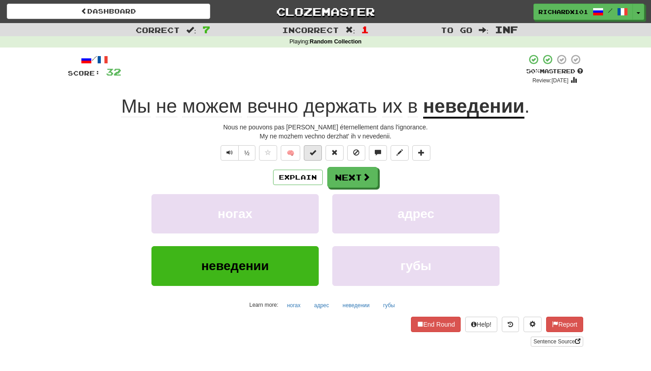
click at [315, 149] on span at bounding box center [313, 152] width 6 height 6
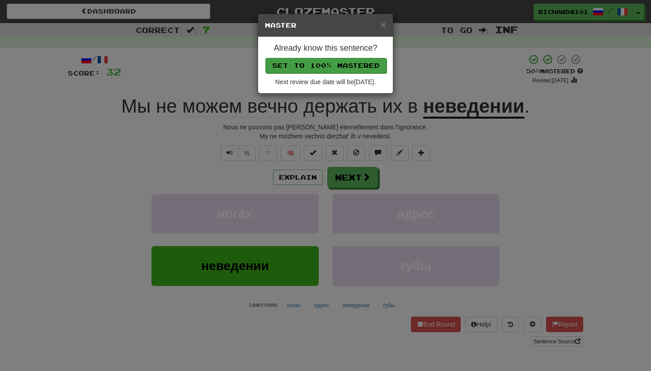
click at [357, 65] on button "Set to 100% Mastered" at bounding box center [325, 65] width 121 height 15
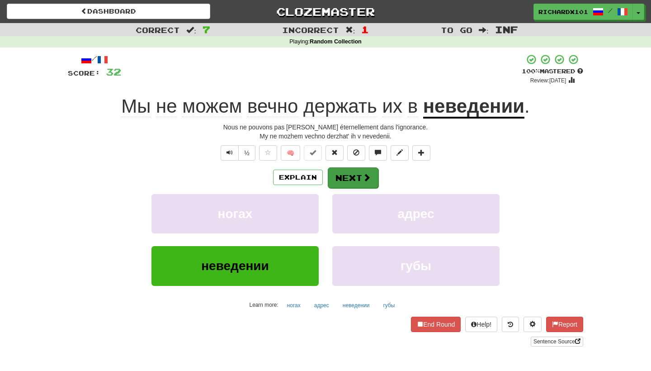
click at [341, 174] on button "Next" at bounding box center [353, 177] width 51 height 21
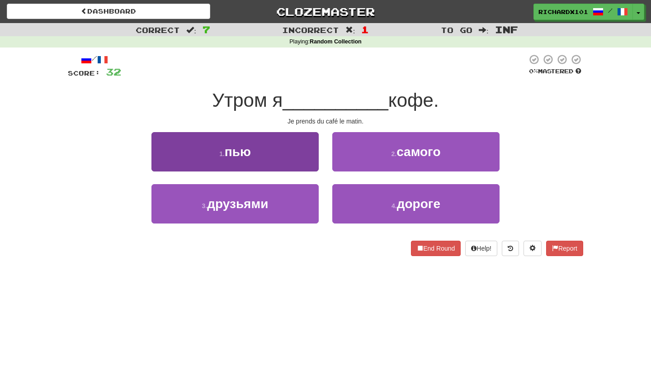
click at [310, 164] on button "1 . пью" at bounding box center [234, 151] width 167 height 39
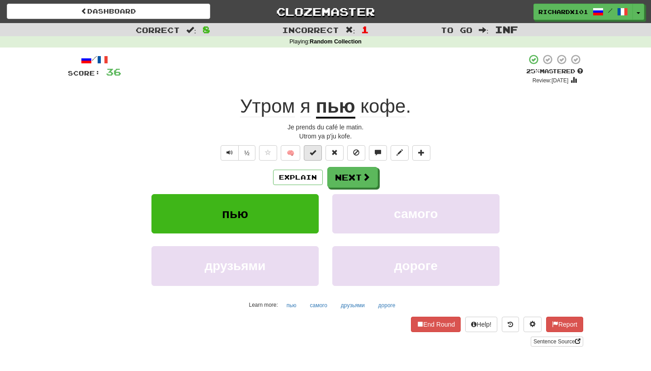
click at [318, 155] on button at bounding box center [313, 152] width 18 height 15
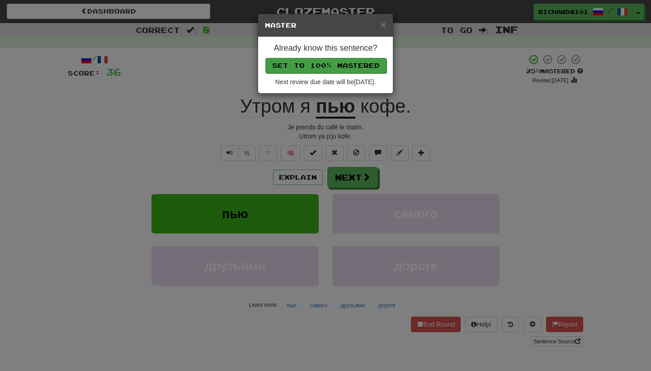
click at [366, 68] on button "Set to 100% Mastered" at bounding box center [325, 65] width 121 height 15
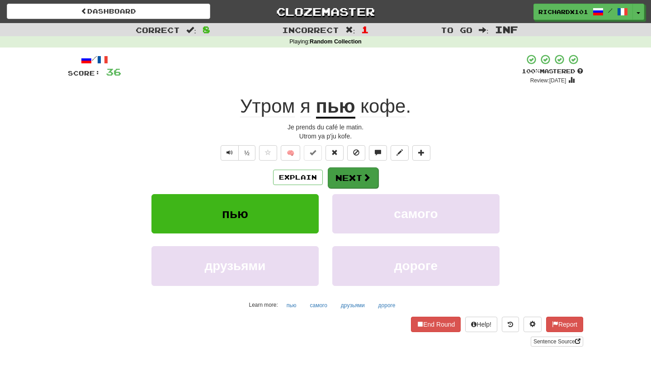
click at [346, 181] on button "Next" at bounding box center [353, 177] width 51 height 21
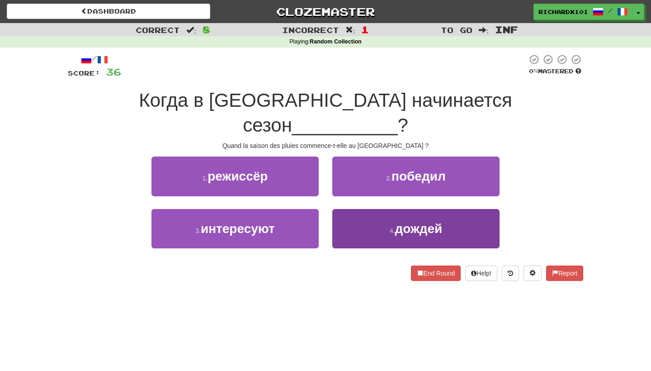
click at [352, 209] on button "4 . дождей" at bounding box center [415, 228] width 167 height 39
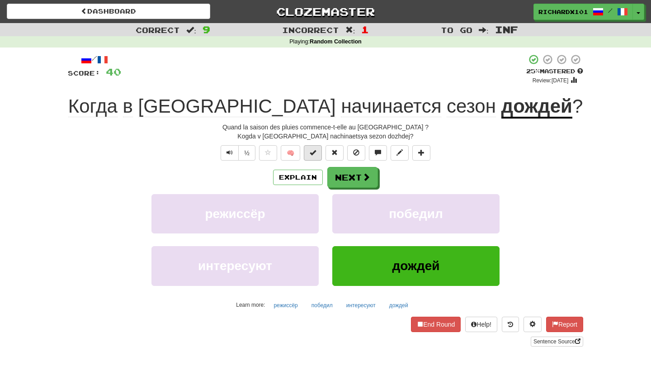
click at [315, 151] on span at bounding box center [313, 152] width 6 height 6
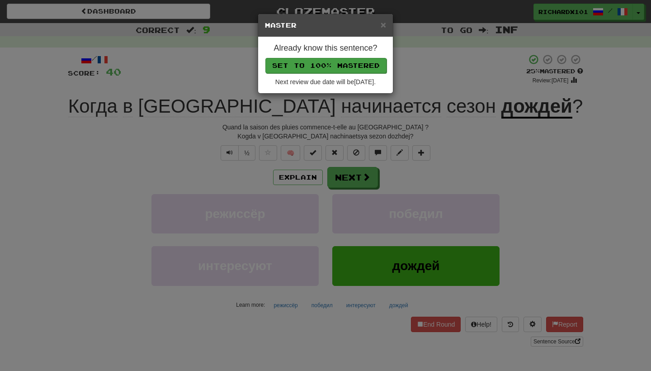
click at [357, 67] on button "Set to 100% Mastered" at bounding box center [325, 65] width 121 height 15
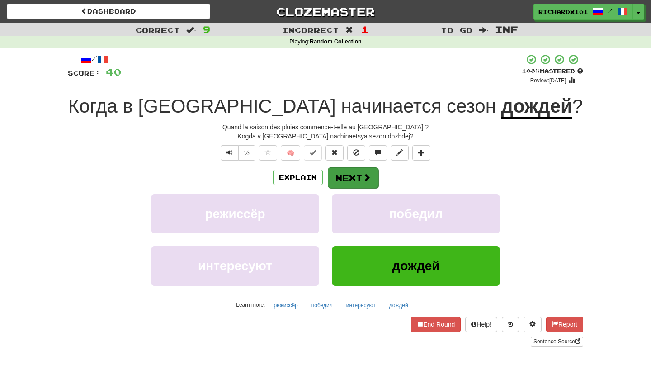
click at [346, 180] on button "Next" at bounding box center [353, 177] width 51 height 21
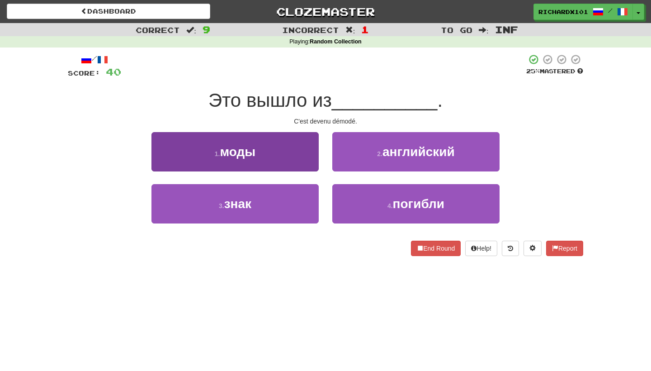
click at [291, 164] on button "1 . моды" at bounding box center [234, 151] width 167 height 39
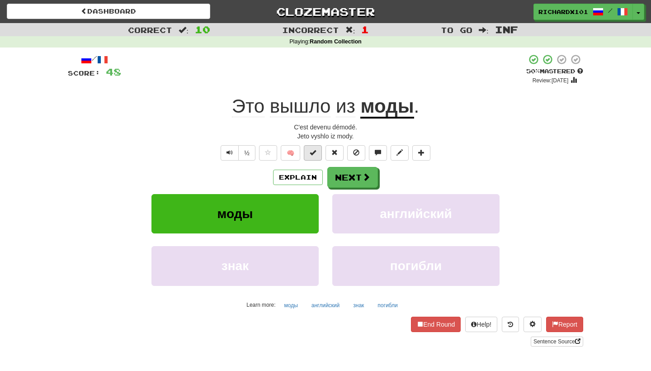
click at [312, 154] on span at bounding box center [313, 152] width 6 height 6
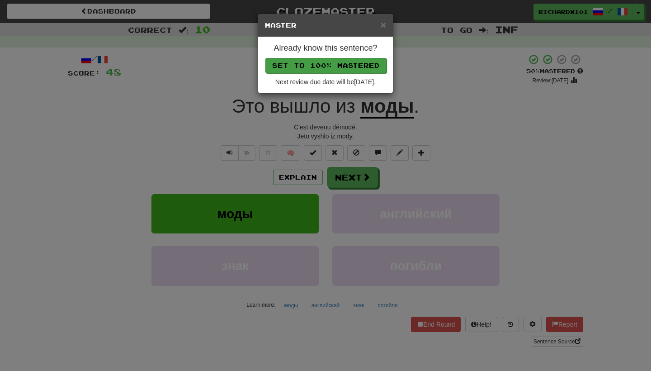
click at [363, 65] on button "Set to 100% Mastered" at bounding box center [325, 65] width 121 height 15
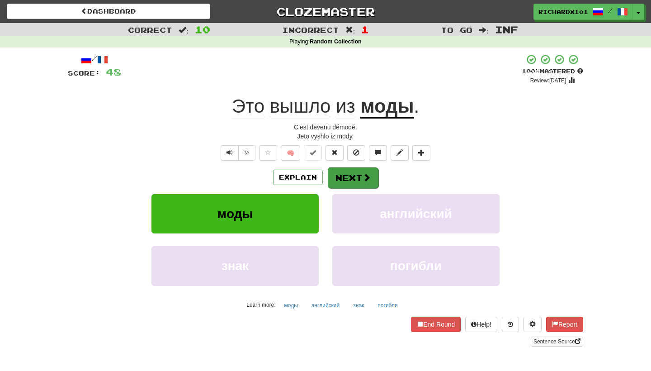
click at [345, 170] on button "Next" at bounding box center [353, 177] width 51 height 21
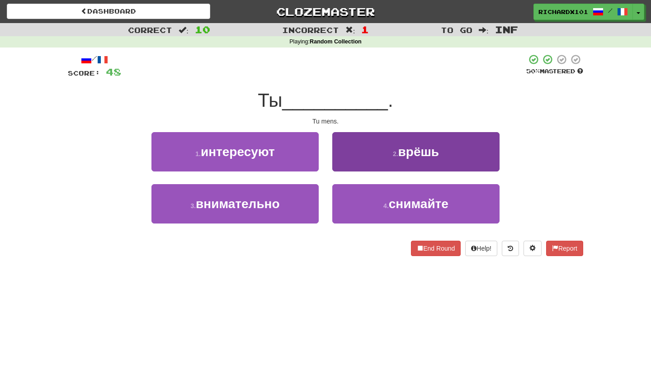
click at [352, 163] on button "2 . врёшь" at bounding box center [415, 151] width 167 height 39
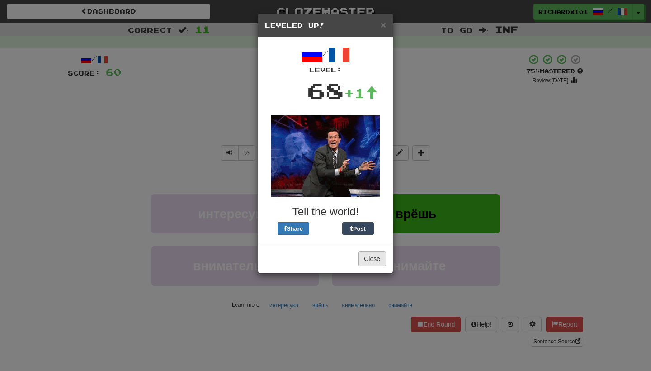
click at [358, 258] on button "Close" at bounding box center [372, 258] width 28 height 15
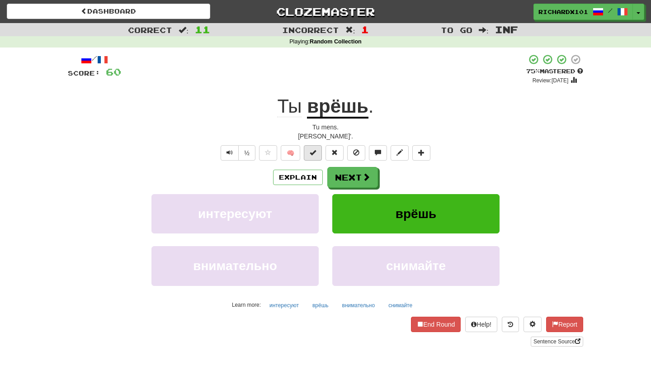
click at [321, 156] on button at bounding box center [313, 152] width 18 height 15
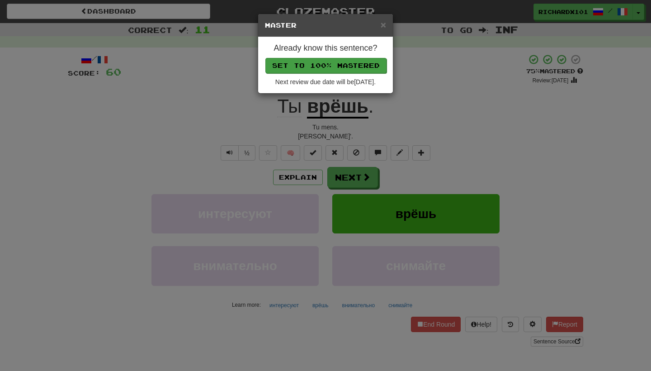
click at [373, 65] on button "Set to 100% Mastered" at bounding box center [325, 65] width 121 height 15
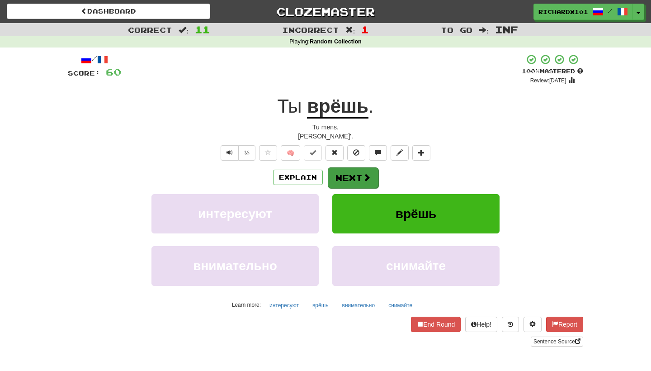
click at [355, 170] on button "Next" at bounding box center [353, 177] width 51 height 21
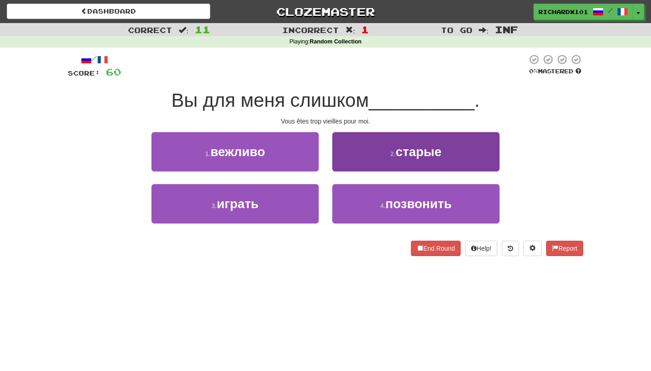
click at [364, 159] on button "2 . старые" at bounding box center [415, 151] width 167 height 39
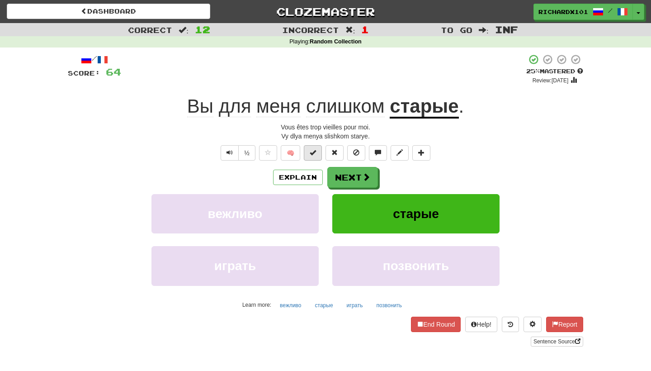
click at [319, 153] on button at bounding box center [313, 152] width 18 height 15
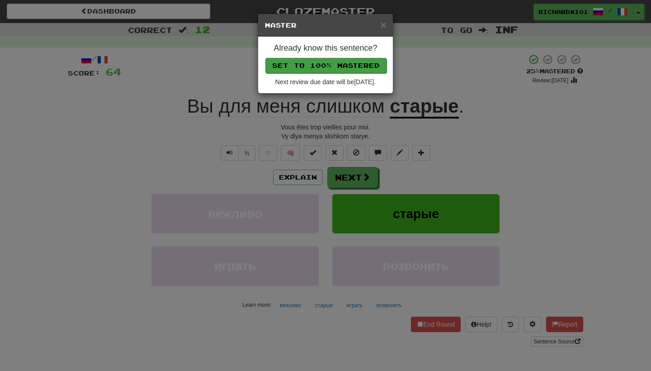
click at [364, 66] on button "Set to 100% Mastered" at bounding box center [325, 65] width 121 height 15
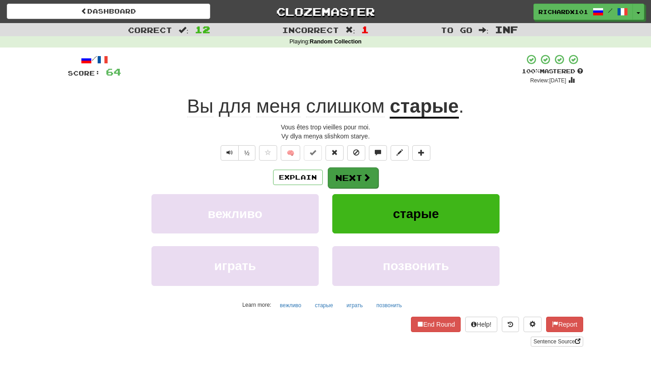
click at [361, 175] on button "Next" at bounding box center [353, 177] width 51 height 21
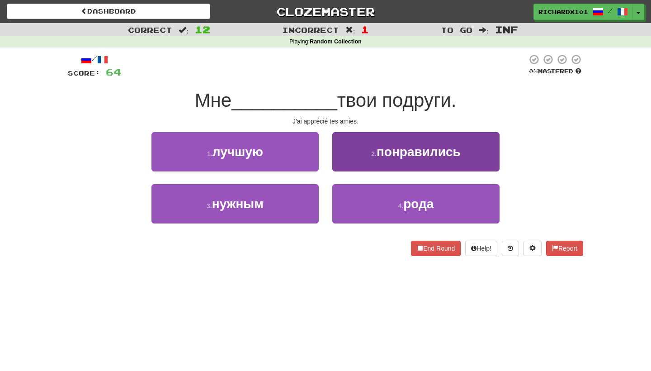
click at [367, 164] on button "2 . понравились" at bounding box center [415, 151] width 167 height 39
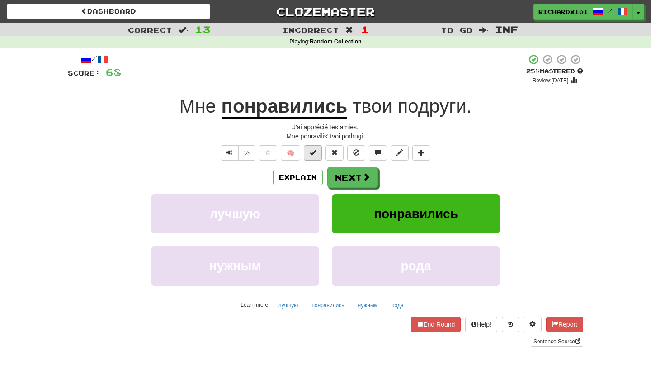
click at [314, 155] on button at bounding box center [313, 152] width 18 height 15
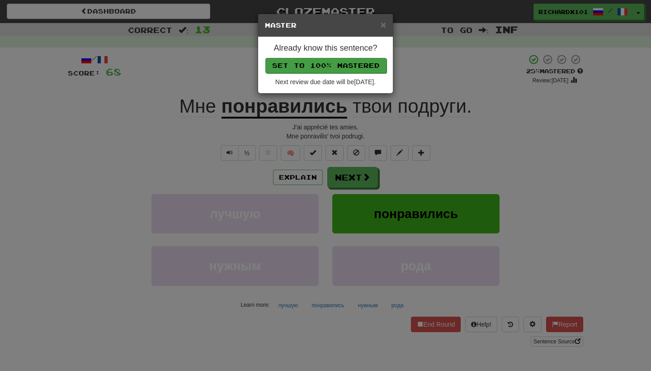
click at [361, 66] on button "Set to 100% Mastered" at bounding box center [325, 65] width 121 height 15
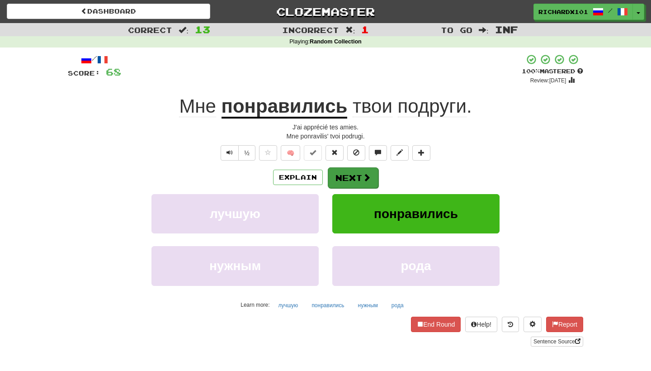
click at [351, 172] on button "Next" at bounding box center [353, 177] width 51 height 21
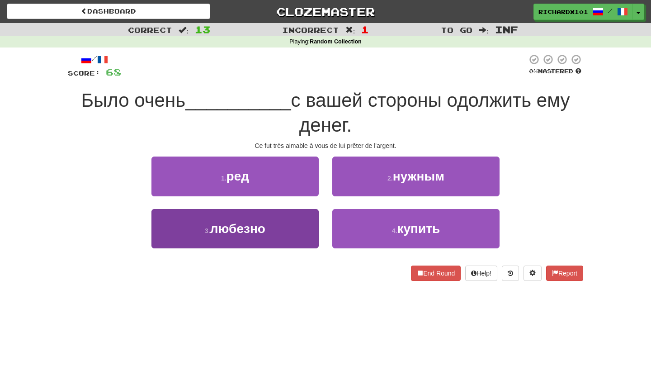
click at [285, 236] on button "3 . любезно" at bounding box center [234, 228] width 167 height 39
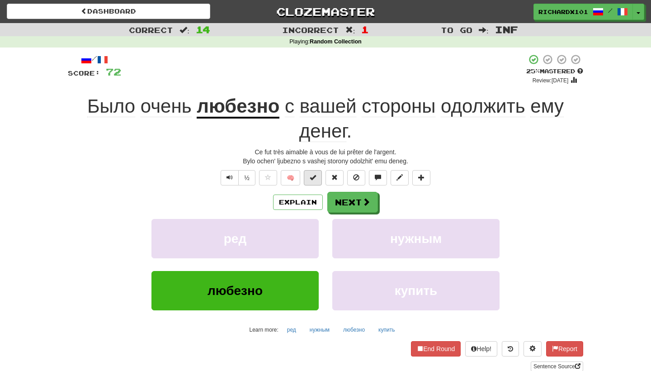
click at [313, 178] on span at bounding box center [313, 177] width 6 height 6
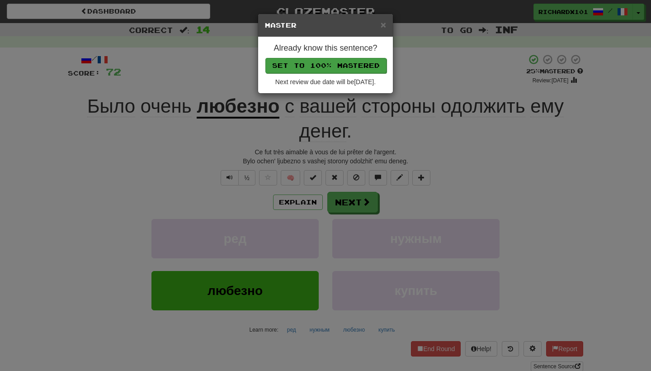
click at [372, 67] on button "Set to 100% Mastered" at bounding box center [325, 65] width 121 height 15
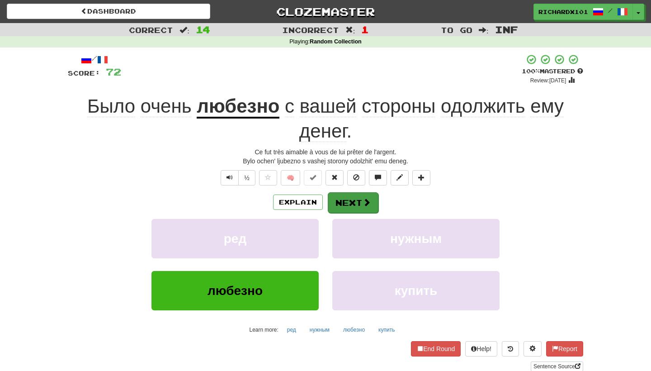
click at [348, 193] on button "Next" at bounding box center [353, 202] width 51 height 21
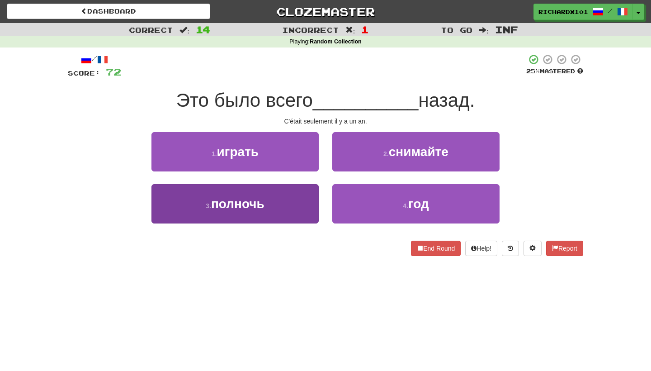
click at [288, 200] on button "3 . полночь" at bounding box center [234, 203] width 167 height 39
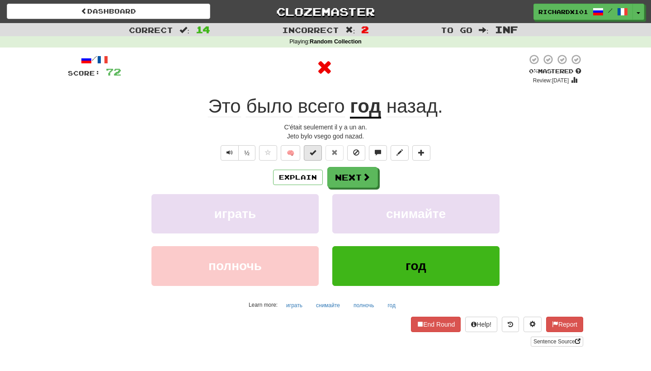
click at [312, 150] on span at bounding box center [313, 152] width 6 height 6
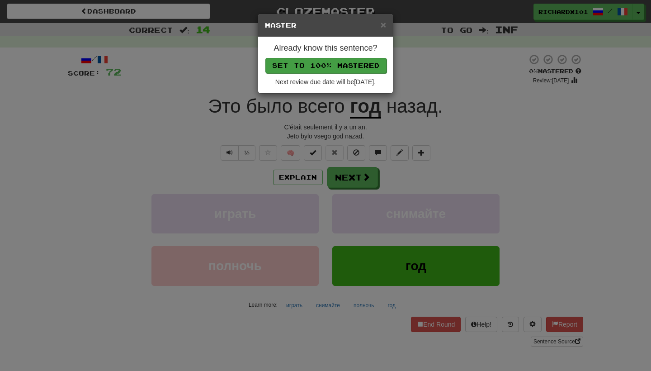
click at [353, 70] on button "Set to 100% Mastered" at bounding box center [325, 65] width 121 height 15
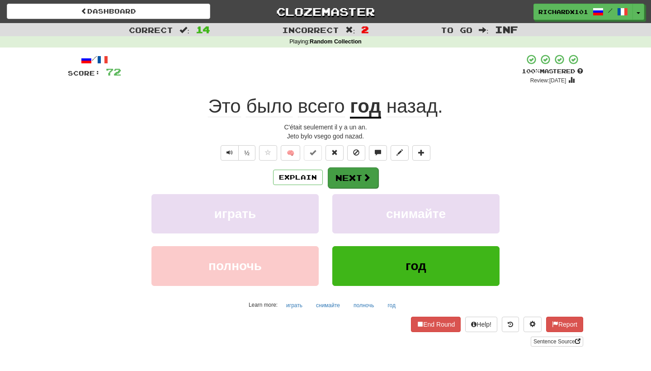
click at [334, 173] on button "Next" at bounding box center [353, 177] width 51 height 21
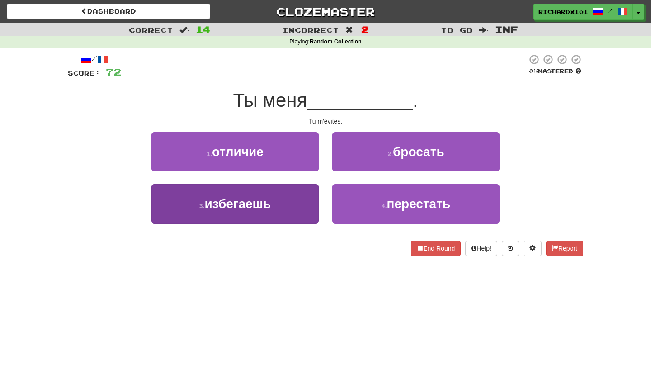
click at [311, 191] on button "3 . избегаешь" at bounding box center [234, 203] width 167 height 39
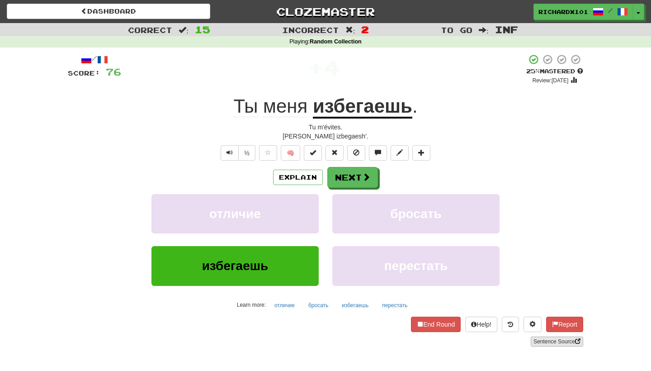
click at [548, 338] on link "Sentence Source" at bounding box center [556, 341] width 52 height 10
click at [314, 151] on span at bounding box center [313, 152] width 6 height 6
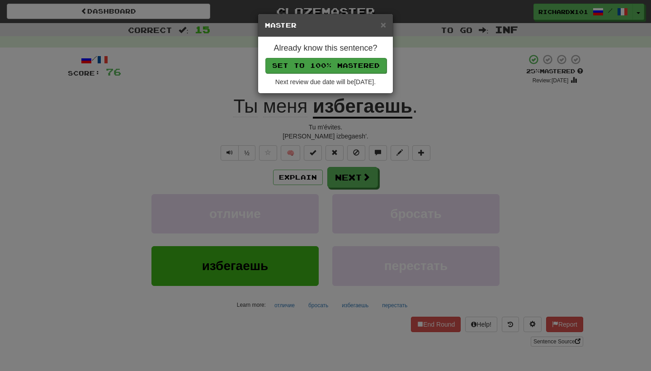
click at [357, 59] on button "Set to 100% Mastered" at bounding box center [325, 65] width 121 height 15
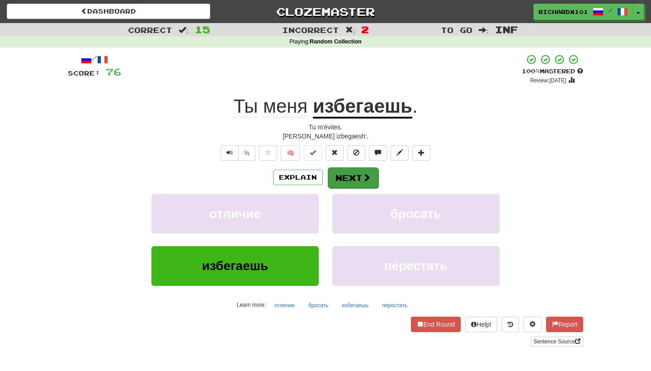
click at [346, 178] on button "Next" at bounding box center [353, 177] width 51 height 21
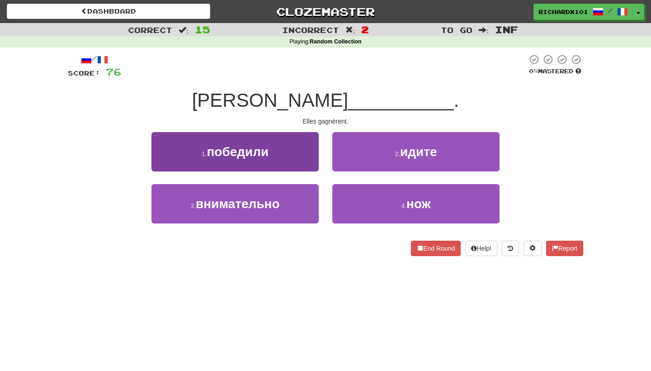
click at [312, 156] on button "1 . победили" at bounding box center [234, 151] width 167 height 39
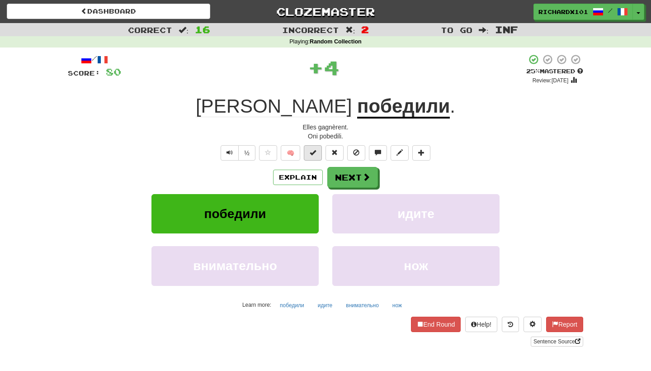
click at [318, 148] on button at bounding box center [313, 152] width 18 height 15
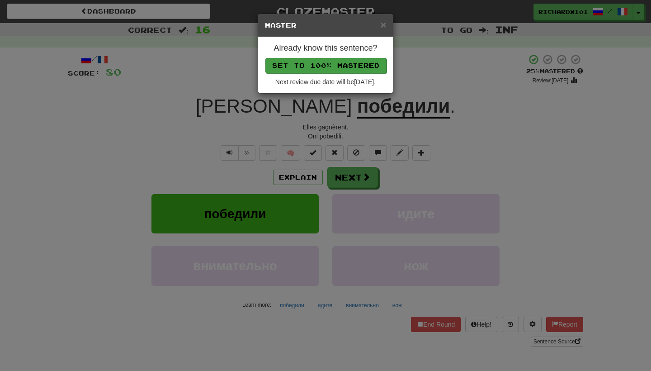
click at [359, 66] on button "Set to 100% Mastered" at bounding box center [325, 65] width 121 height 15
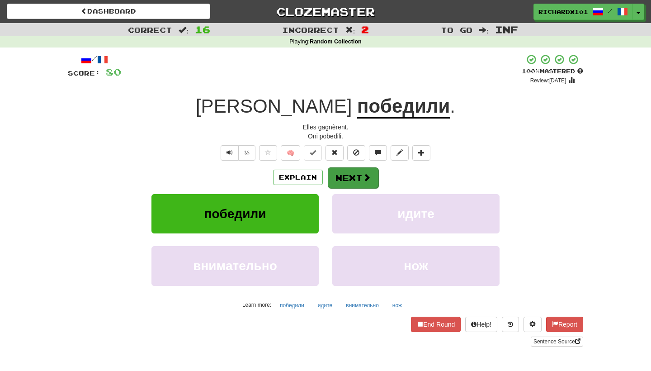
click at [341, 174] on button "Next" at bounding box center [353, 177] width 51 height 21
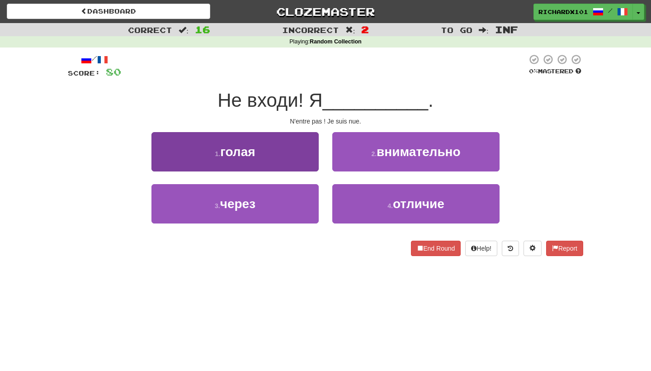
click at [304, 154] on button "1 . голая" at bounding box center [234, 151] width 167 height 39
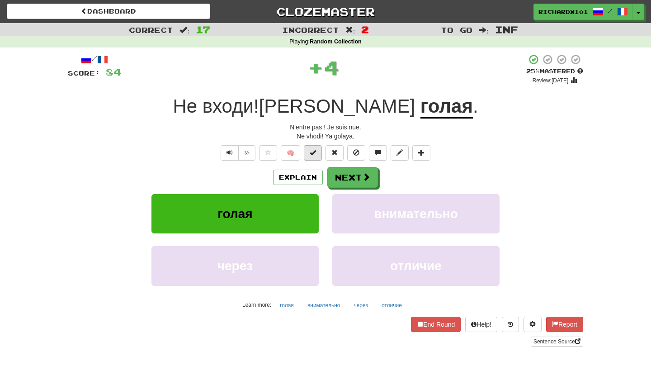
click at [313, 150] on span at bounding box center [313, 152] width 6 height 6
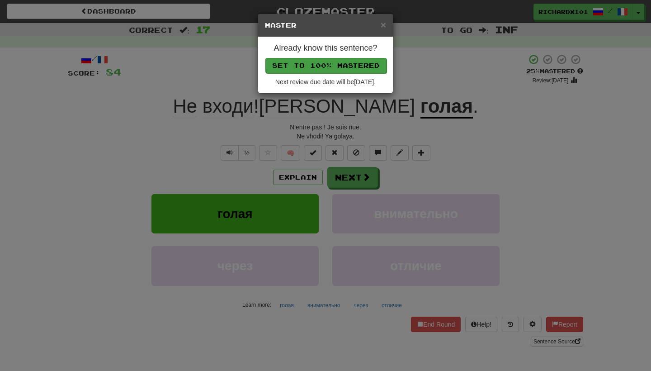
click at [363, 68] on button "Set to 100% Mastered" at bounding box center [325, 65] width 121 height 15
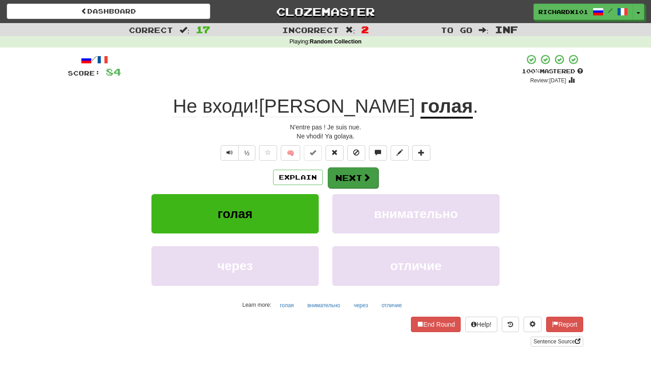
click at [353, 175] on button "Next" at bounding box center [353, 177] width 51 height 21
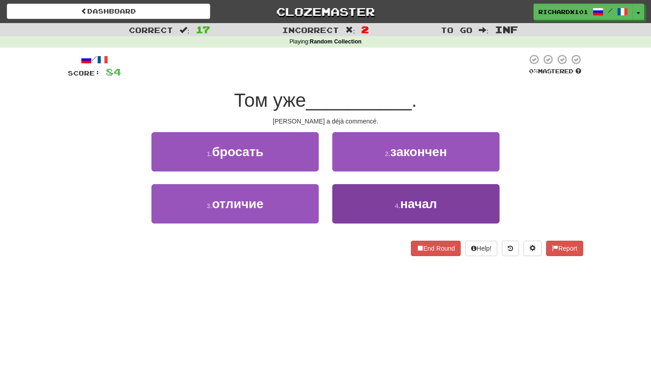
click at [354, 210] on button "4 . начал" at bounding box center [415, 203] width 167 height 39
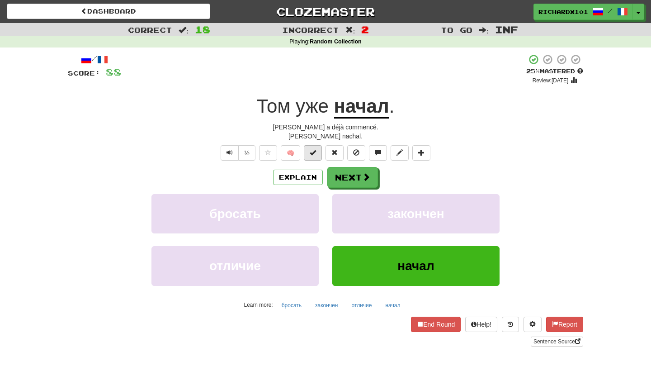
click at [321, 153] on button at bounding box center [313, 152] width 18 height 15
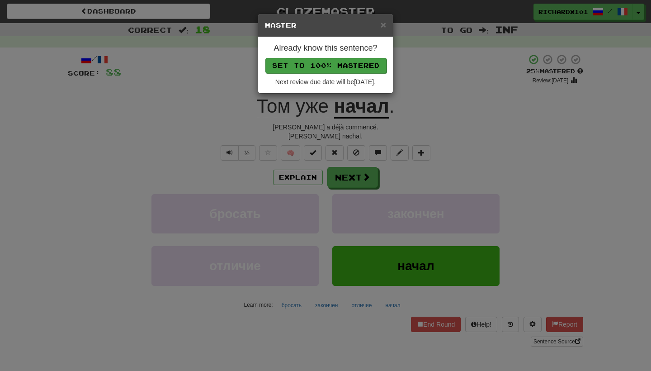
click at [366, 69] on button "Set to 100% Mastered" at bounding box center [325, 65] width 121 height 15
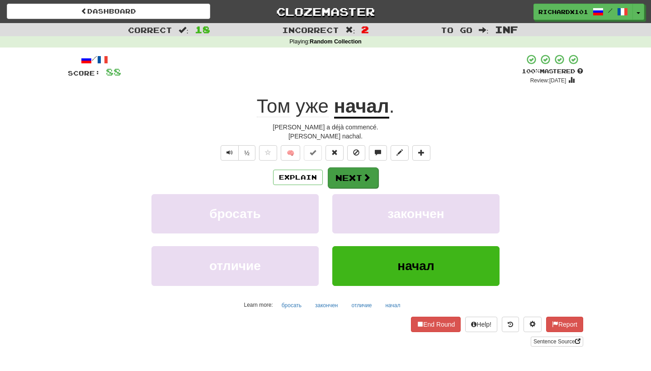
click at [359, 177] on button "Next" at bounding box center [353, 177] width 51 height 21
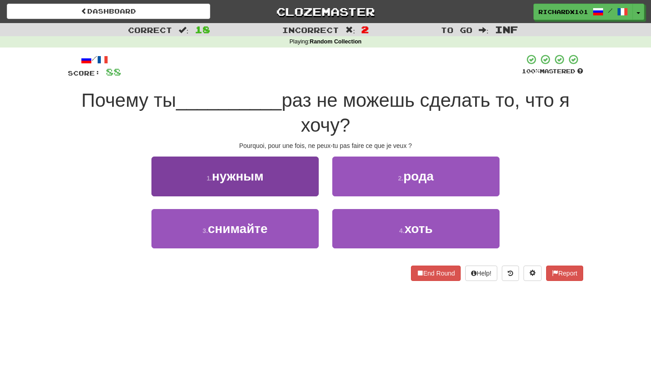
click at [295, 183] on button "1 . нужным" at bounding box center [234, 175] width 167 height 39
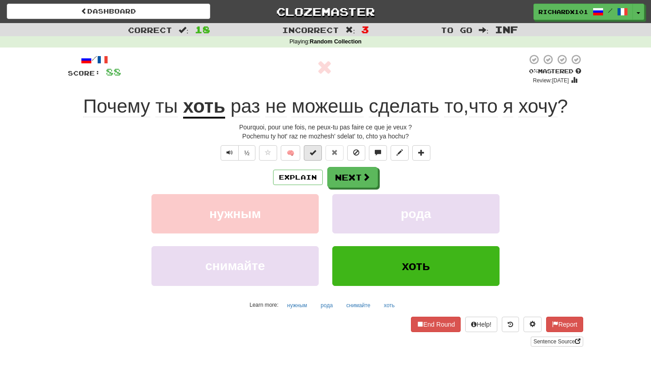
click at [321, 151] on button at bounding box center [313, 152] width 18 height 15
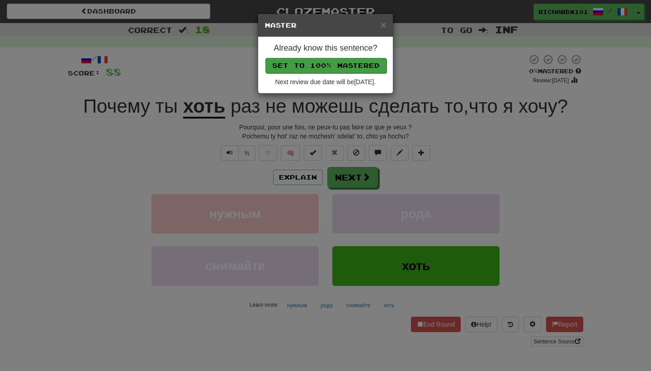
click at [380, 60] on button "Set to 100% Mastered" at bounding box center [325, 65] width 121 height 15
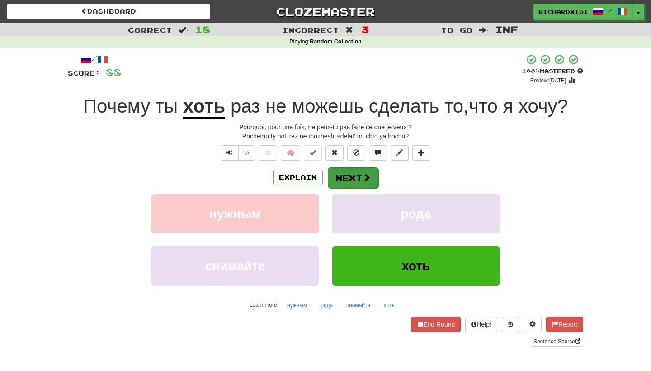
click at [343, 184] on button "Next" at bounding box center [353, 177] width 51 height 21
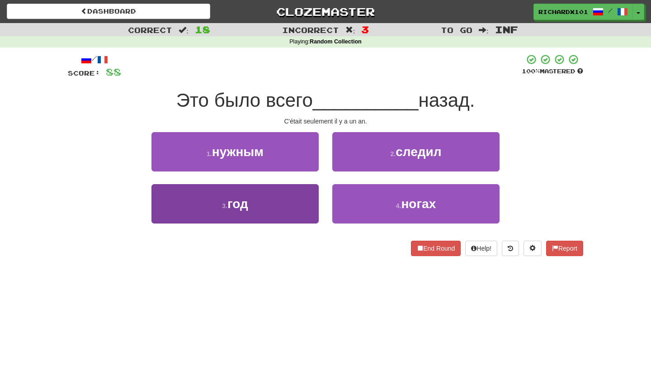
click at [301, 197] on button "3 . год" at bounding box center [234, 203] width 167 height 39
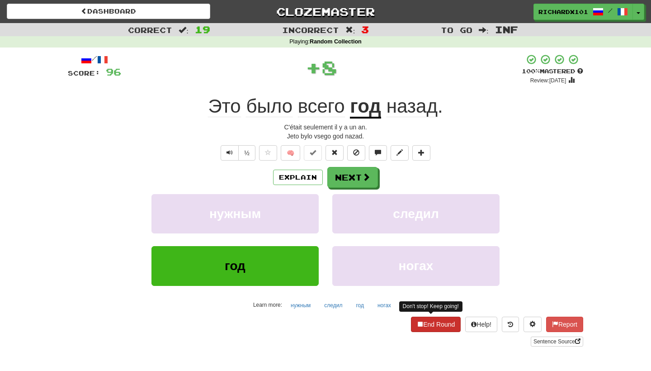
click at [418, 319] on button "End Round" at bounding box center [436, 323] width 50 height 15
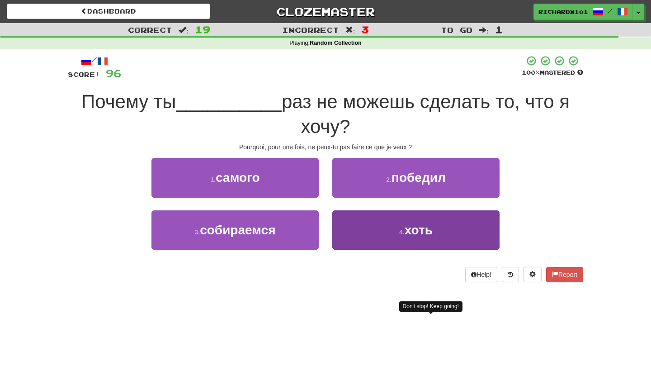
click at [432, 238] on button "4 . хоть" at bounding box center [415, 229] width 167 height 39
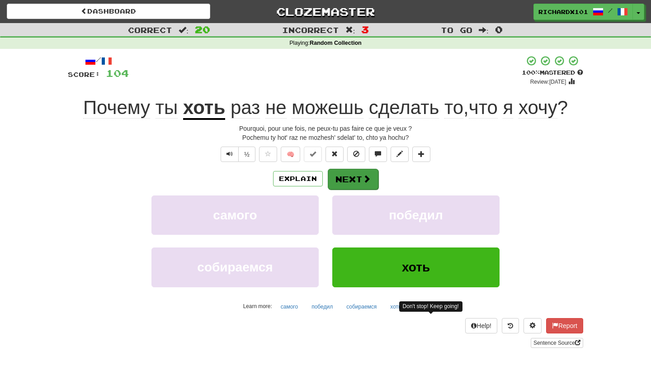
click at [366, 171] on button "Next" at bounding box center [353, 179] width 51 height 21
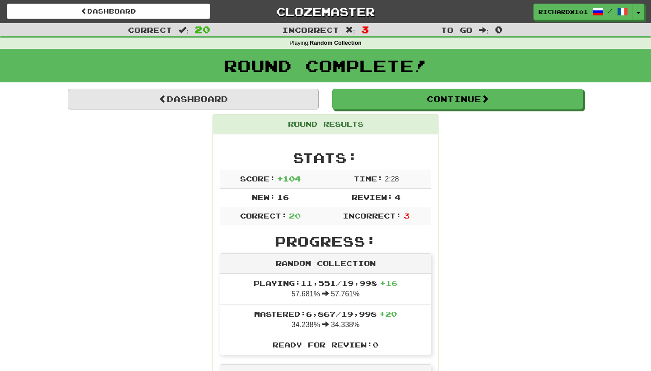
click at [298, 93] on link "Dashboard" at bounding box center [193, 99] width 251 height 21
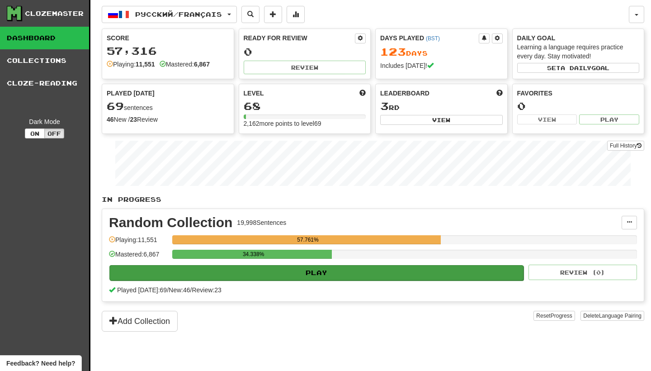
click at [334, 274] on button "Play" at bounding box center [316, 272] width 414 height 15
select select "********"
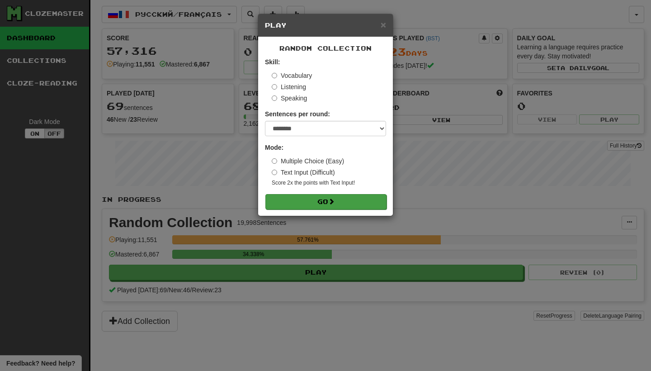
click at [339, 197] on button "Go" at bounding box center [325, 201] width 121 height 15
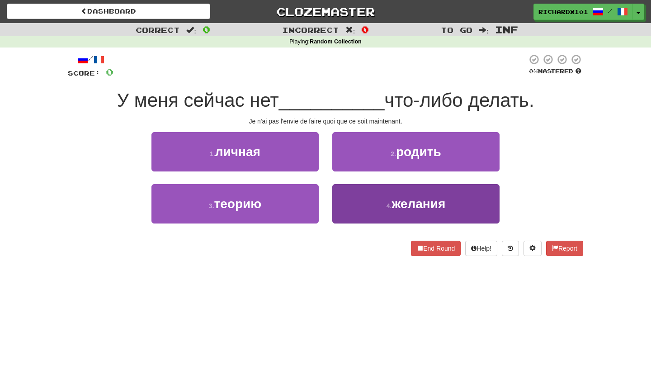
click at [352, 198] on button "4 . [GEOGRAPHIC_DATA]" at bounding box center [415, 203] width 167 height 39
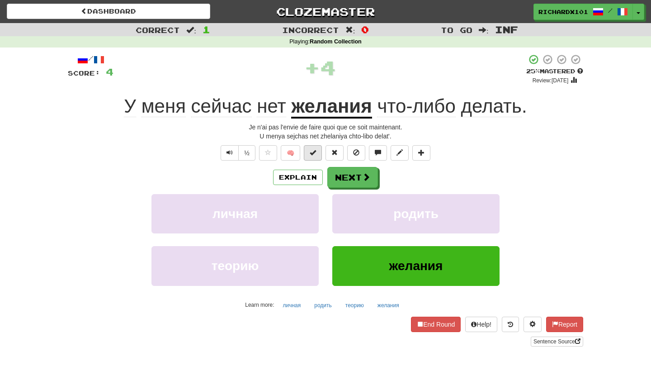
click at [313, 154] on span at bounding box center [313, 152] width 6 height 6
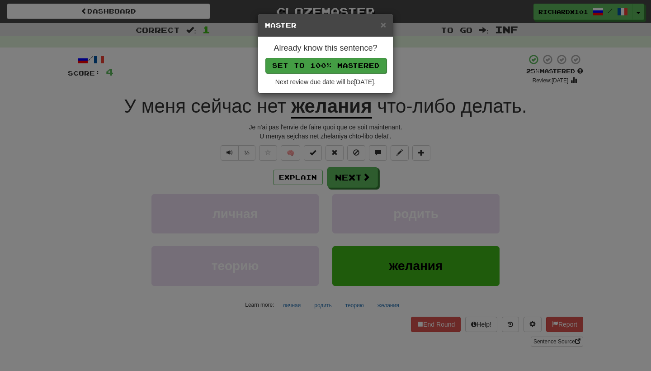
click at [360, 66] on button "Set to 100% Mastered" at bounding box center [325, 65] width 121 height 15
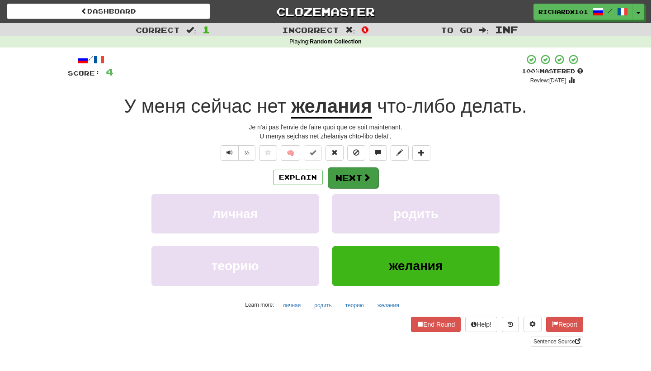
click at [343, 176] on button "Next" at bounding box center [353, 177] width 51 height 21
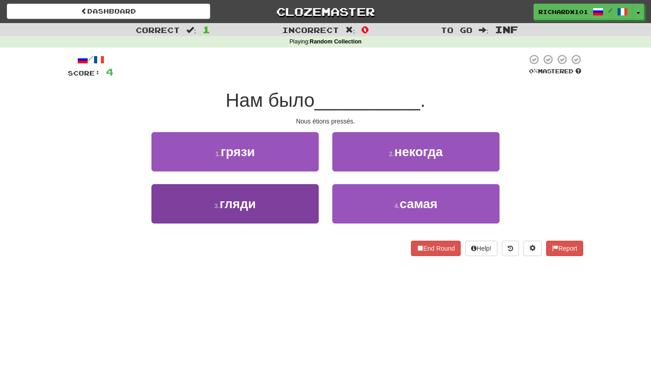
click at [315, 198] on button "3 . гляди" at bounding box center [234, 203] width 167 height 39
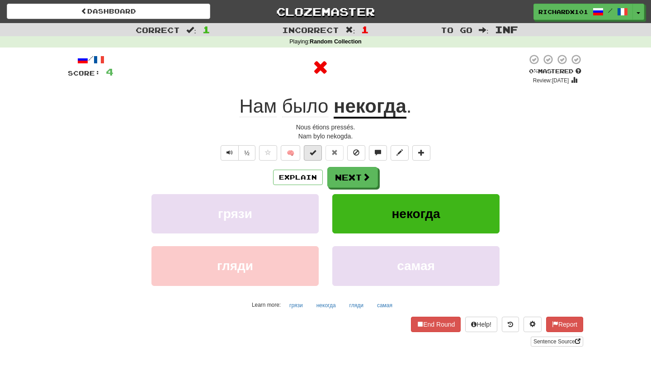
click at [316, 153] on button at bounding box center [313, 152] width 18 height 15
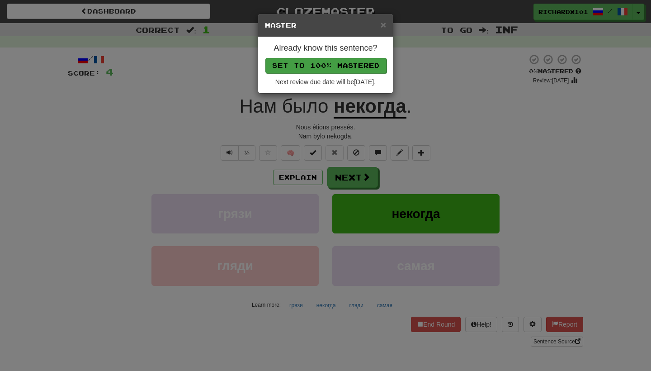
click at [347, 59] on button "Set to 100% Mastered" at bounding box center [325, 65] width 121 height 15
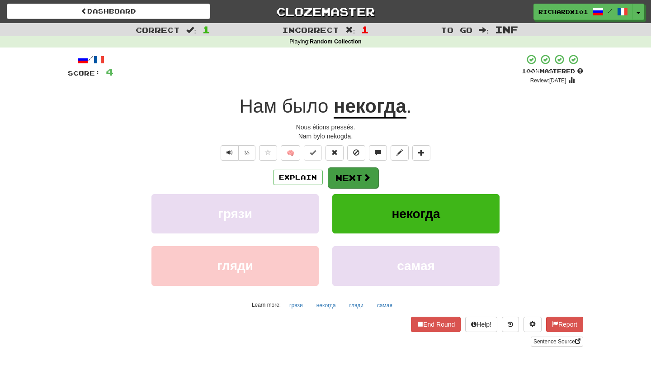
click at [341, 179] on button "Next" at bounding box center [353, 177] width 51 height 21
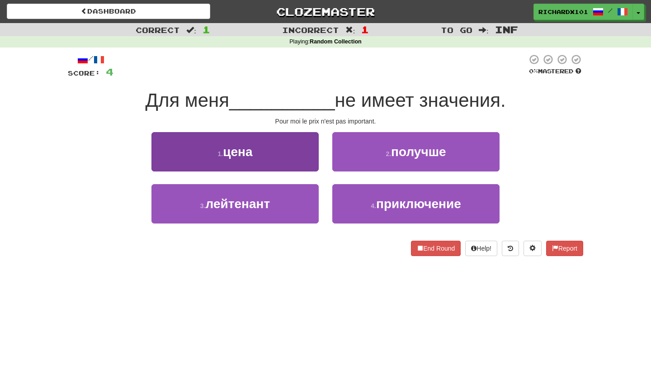
click at [297, 163] on button "1 . цена" at bounding box center [234, 151] width 167 height 39
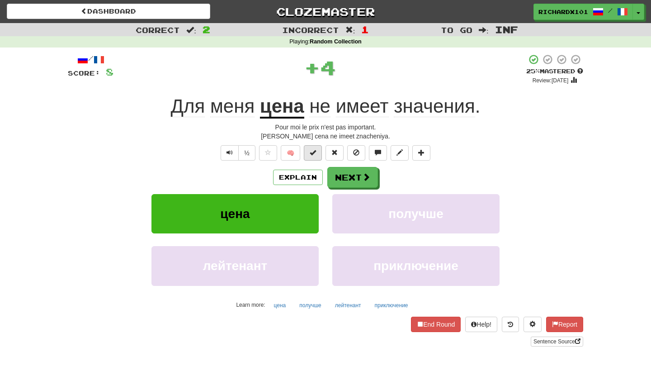
click at [316, 149] on span at bounding box center [313, 152] width 6 height 6
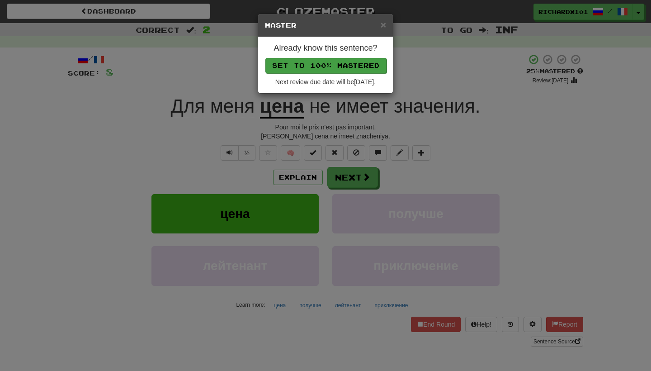
click at [362, 68] on button "Set to 100% Mastered" at bounding box center [325, 65] width 121 height 15
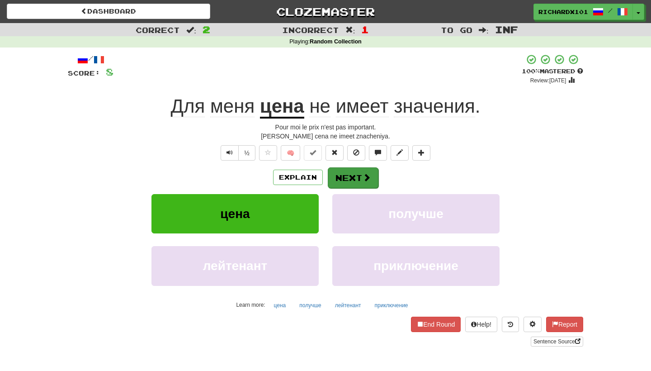
click at [340, 173] on button "Next" at bounding box center [353, 177] width 51 height 21
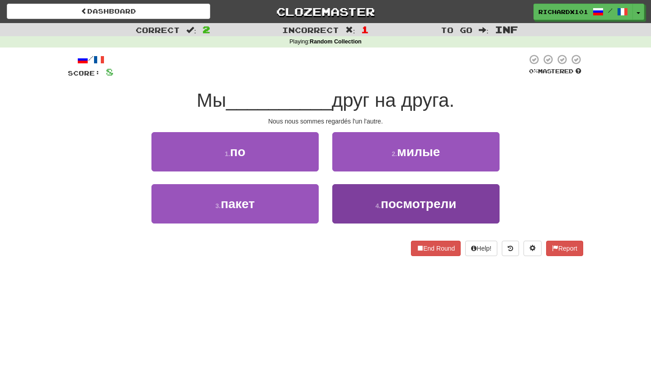
click at [344, 197] on button "4 . посмотрели" at bounding box center [415, 203] width 167 height 39
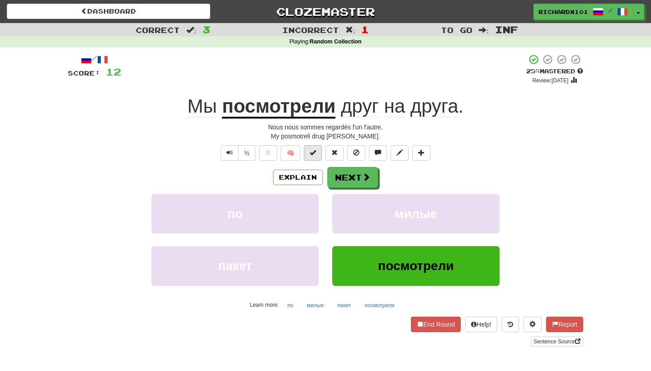
click at [319, 152] on button at bounding box center [313, 152] width 18 height 15
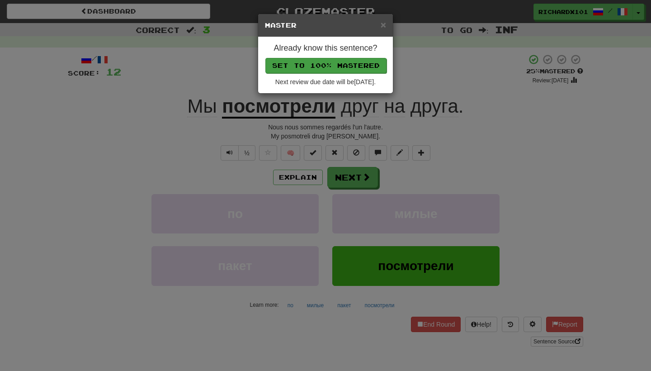
click at [366, 67] on button "Set to 100% Mastered" at bounding box center [325, 65] width 121 height 15
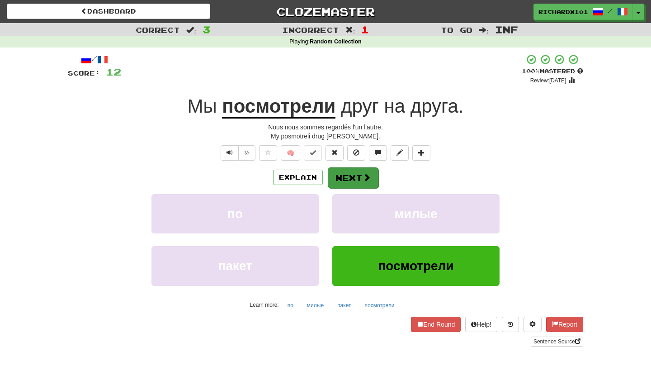
click at [340, 174] on button "Next" at bounding box center [353, 177] width 51 height 21
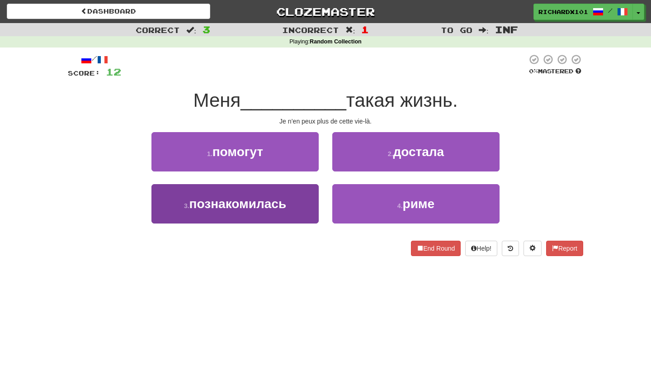
click at [293, 207] on button "3 . познакомилась" at bounding box center [234, 203] width 167 height 39
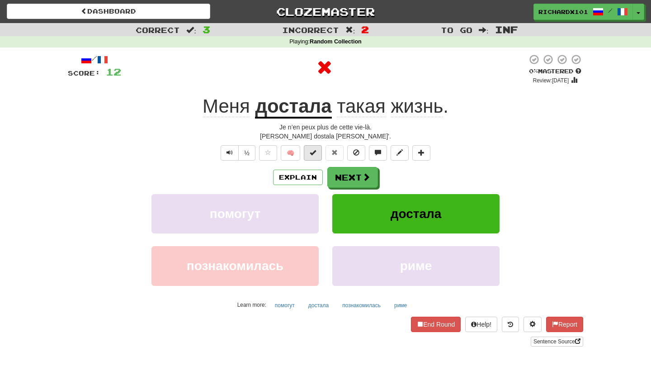
click at [316, 156] on button at bounding box center [313, 152] width 18 height 15
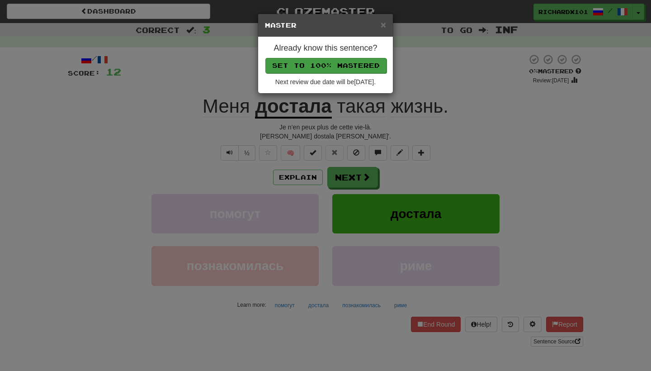
click at [369, 63] on button "Set to 100% Mastered" at bounding box center [325, 65] width 121 height 15
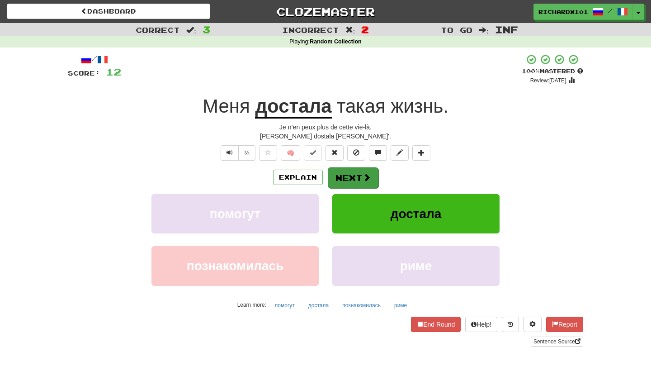
click at [338, 178] on button "Next" at bounding box center [353, 177] width 51 height 21
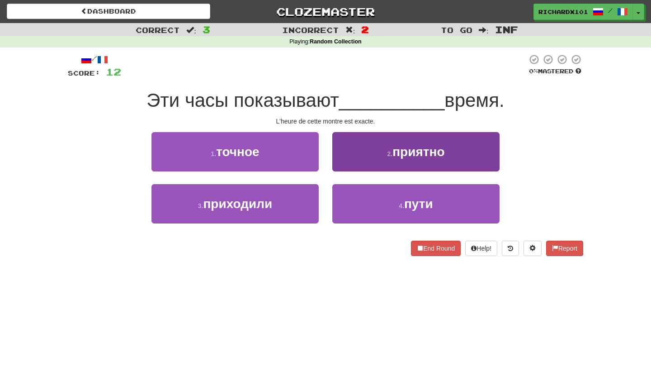
click at [352, 164] on button "2 . приятно" at bounding box center [415, 151] width 167 height 39
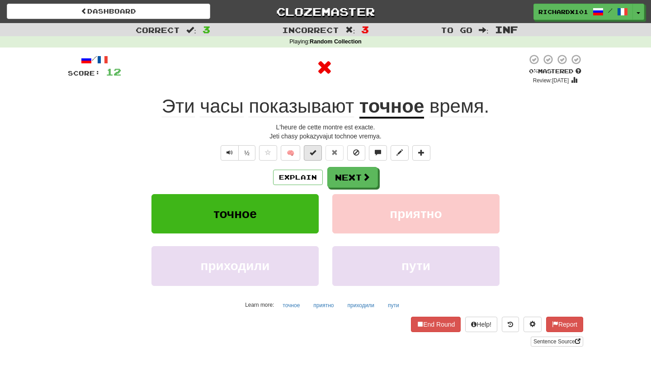
click at [318, 154] on button at bounding box center [313, 152] width 18 height 15
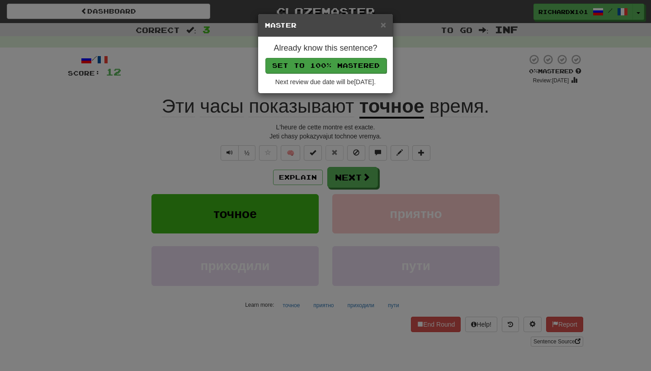
click at [365, 61] on button "Set to 100% Mastered" at bounding box center [325, 65] width 121 height 15
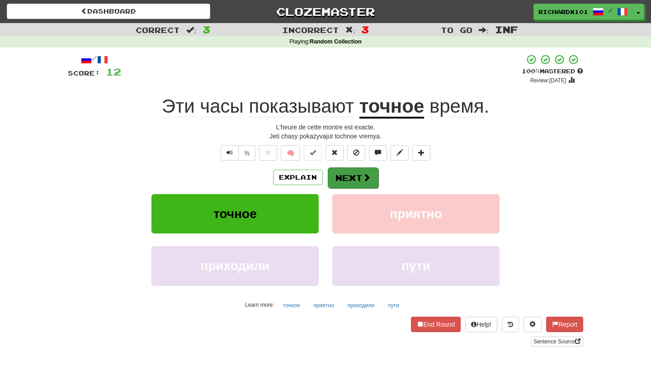
click at [343, 178] on button "Next" at bounding box center [353, 177] width 51 height 21
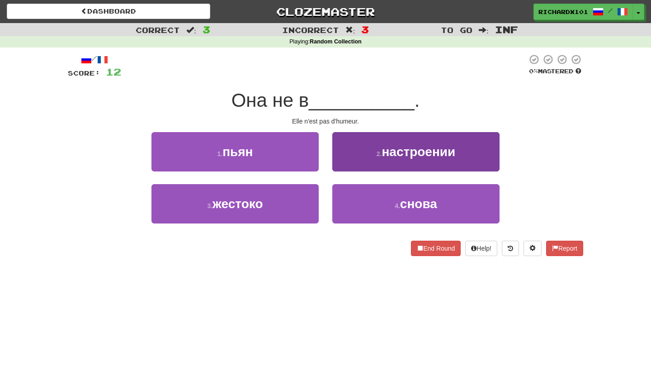
click at [359, 163] on button "2 . настроении" at bounding box center [415, 151] width 167 height 39
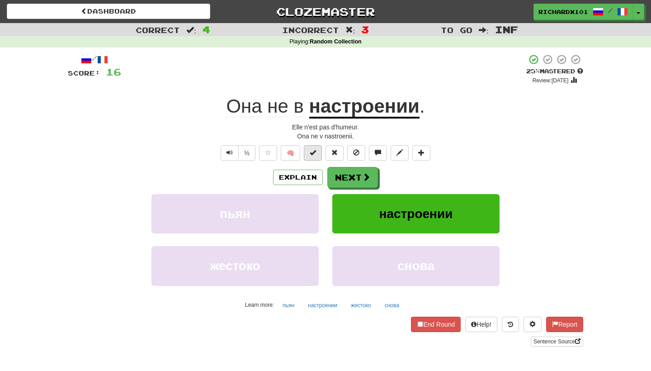
click at [312, 149] on span at bounding box center [313, 152] width 6 height 6
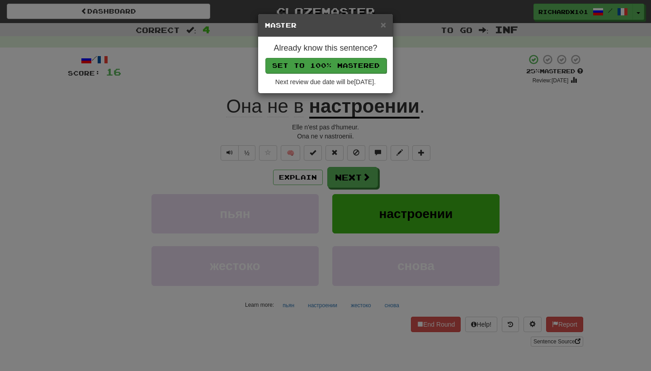
click at [373, 67] on button "Set to 100% Mastered" at bounding box center [325, 65] width 121 height 15
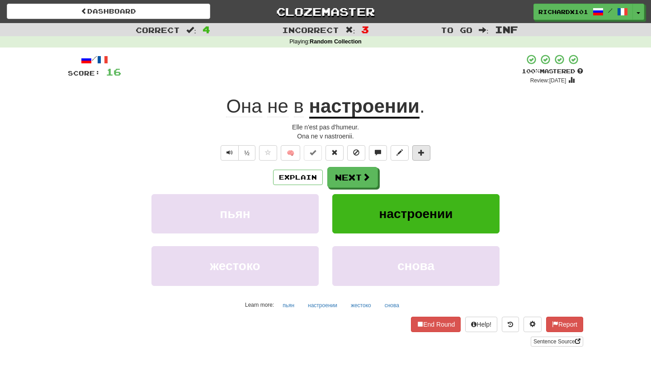
click at [427, 153] on button at bounding box center [421, 152] width 18 height 15
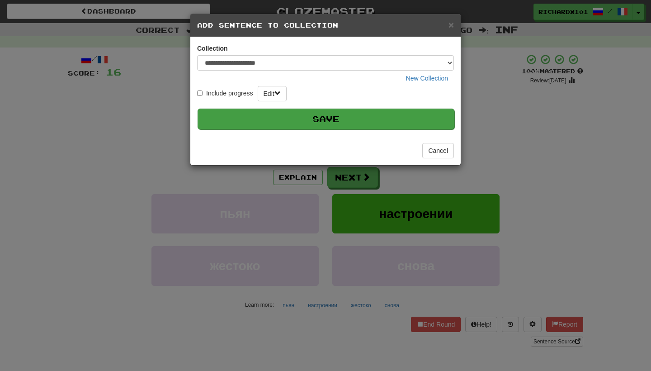
click at [418, 117] on button "Save" at bounding box center [325, 118] width 257 height 21
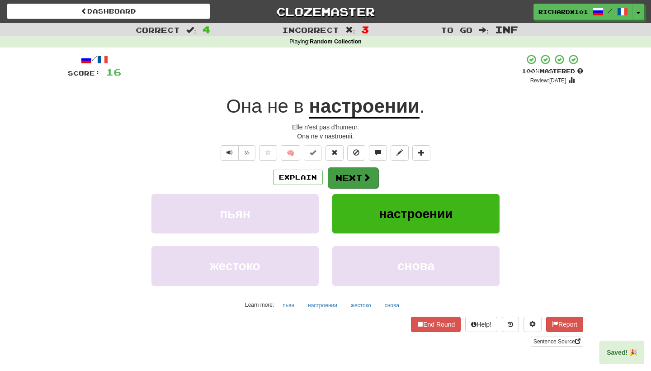
click at [361, 176] on button "Next" at bounding box center [353, 177] width 51 height 21
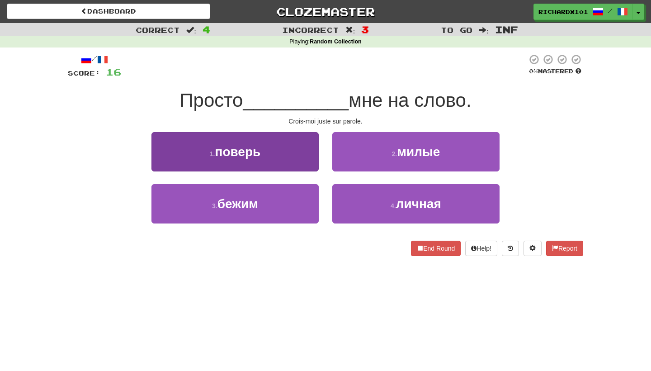
click at [305, 165] on button "1 . поверь" at bounding box center [234, 151] width 167 height 39
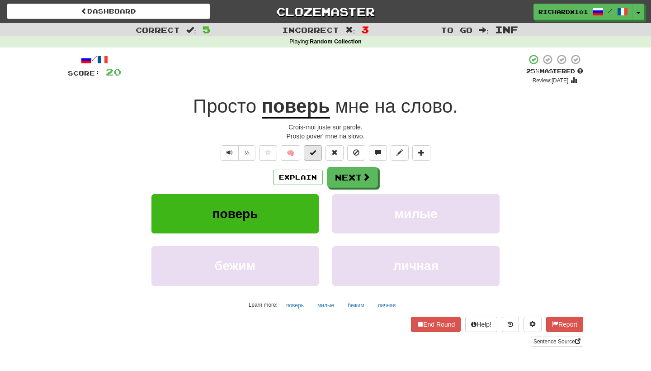
click at [317, 155] on button at bounding box center [313, 152] width 18 height 15
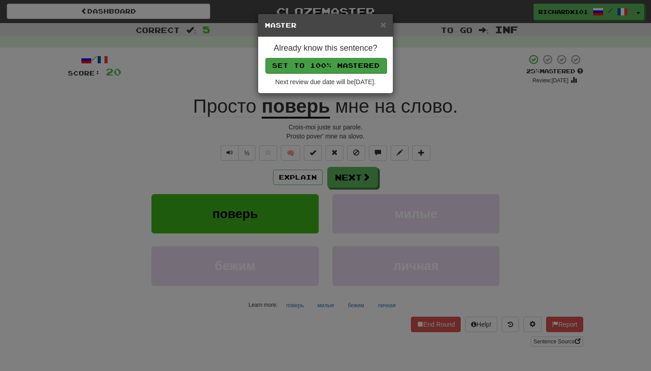
click at [371, 66] on button "Set to 100% Mastered" at bounding box center [325, 65] width 121 height 15
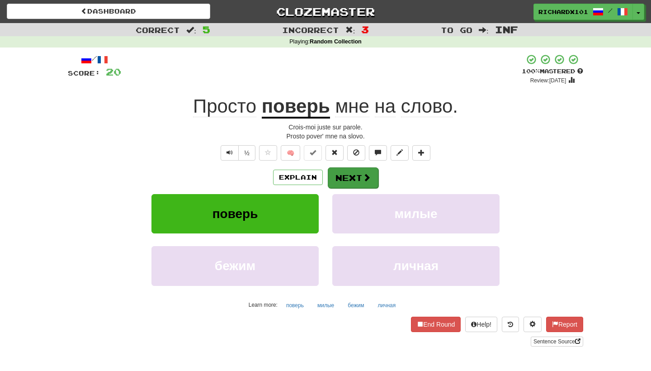
click at [343, 179] on button "Next" at bounding box center [353, 177] width 51 height 21
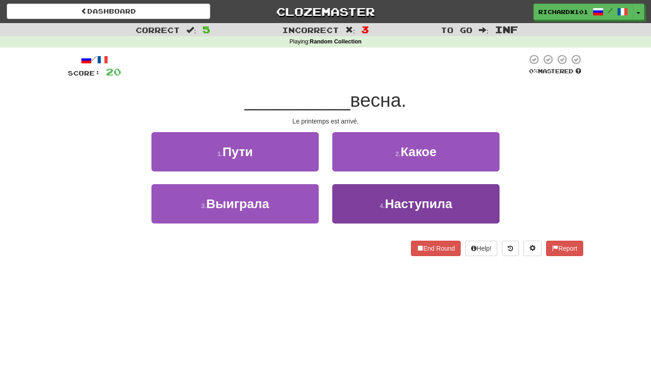
click at [356, 196] on button "4 . Наступила" at bounding box center [415, 203] width 167 height 39
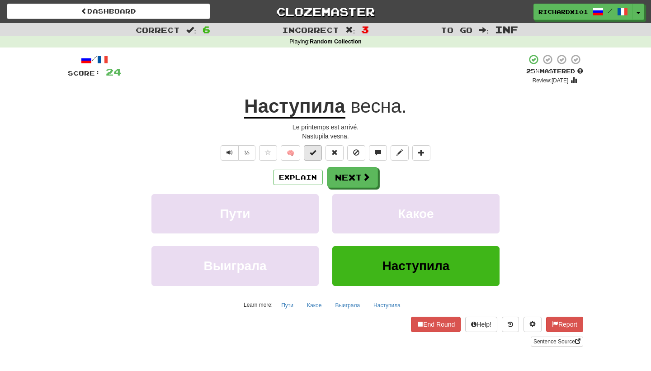
click at [318, 153] on button at bounding box center [313, 152] width 18 height 15
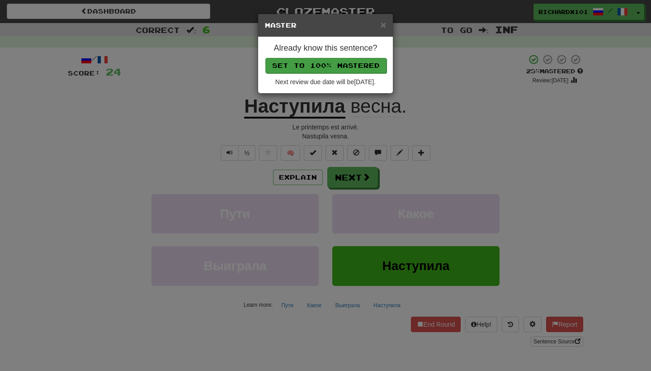
click at [371, 65] on button "Set to 100% Mastered" at bounding box center [325, 65] width 121 height 15
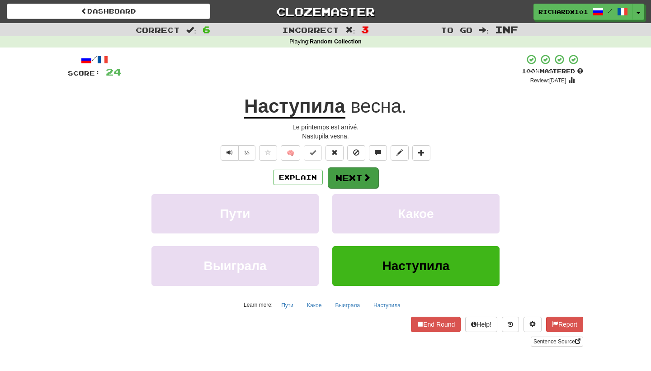
click at [338, 171] on button "Next" at bounding box center [353, 177] width 51 height 21
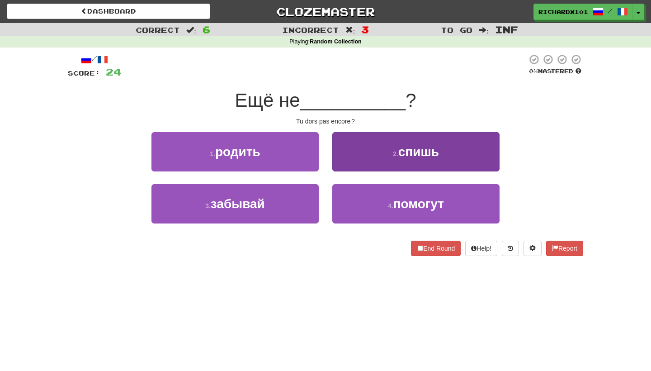
click at [363, 153] on button "2 . спишь" at bounding box center [415, 151] width 167 height 39
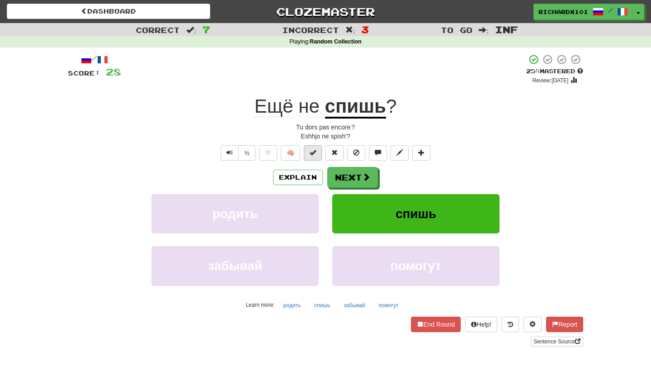
click at [319, 151] on button at bounding box center [313, 152] width 18 height 15
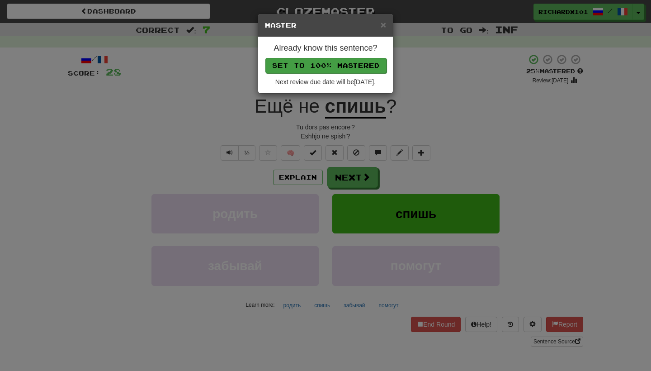
click at [355, 66] on button "Set to 100% Mastered" at bounding box center [325, 65] width 121 height 15
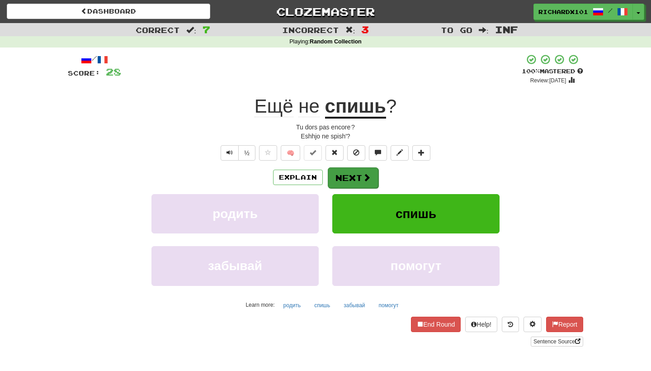
click at [344, 173] on button "Next" at bounding box center [353, 177] width 51 height 21
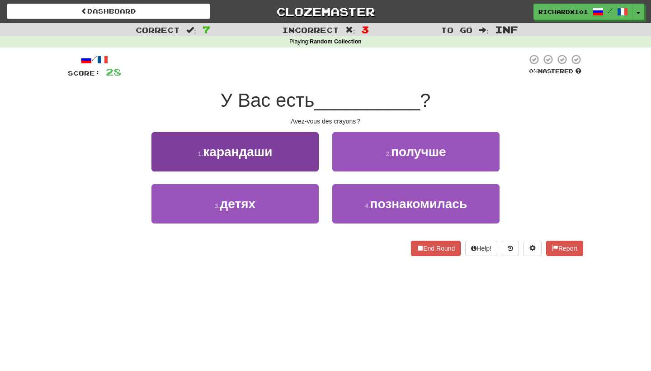
click at [300, 157] on button "1 . карандаши" at bounding box center [234, 151] width 167 height 39
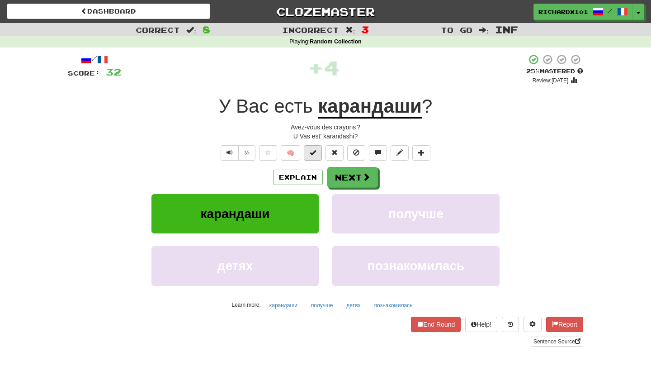
click at [312, 147] on button at bounding box center [313, 152] width 18 height 15
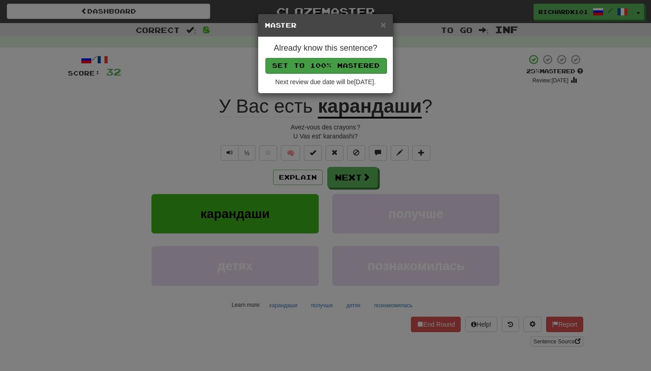
click at [358, 64] on button "Set to 100% Mastered" at bounding box center [325, 65] width 121 height 15
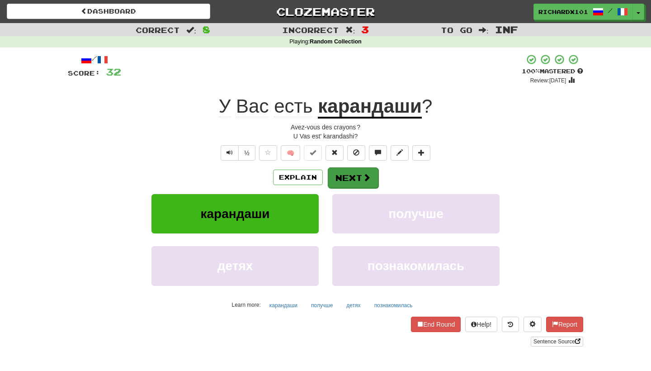
click at [345, 169] on button "Next" at bounding box center [353, 177] width 51 height 21
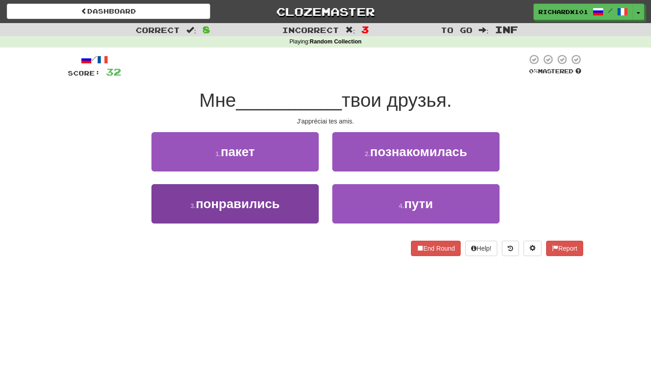
click at [297, 209] on button "3 . понравились" at bounding box center [234, 203] width 167 height 39
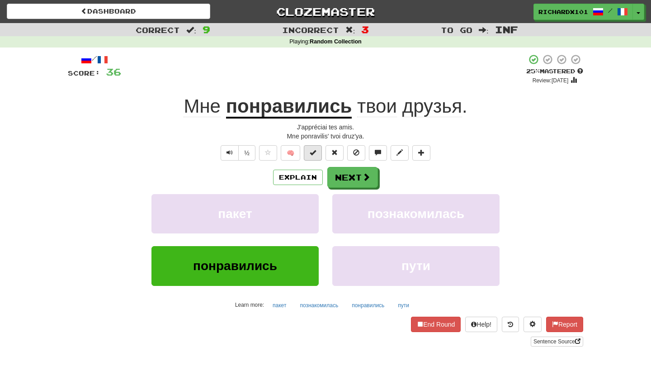
click at [319, 150] on button at bounding box center [313, 152] width 18 height 15
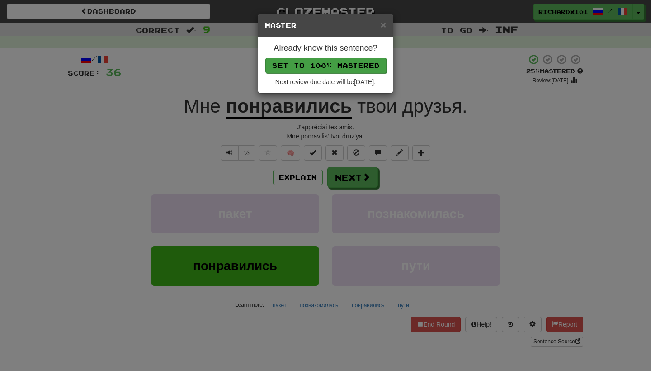
click at [365, 64] on button "Set to 100% Mastered" at bounding box center [325, 65] width 121 height 15
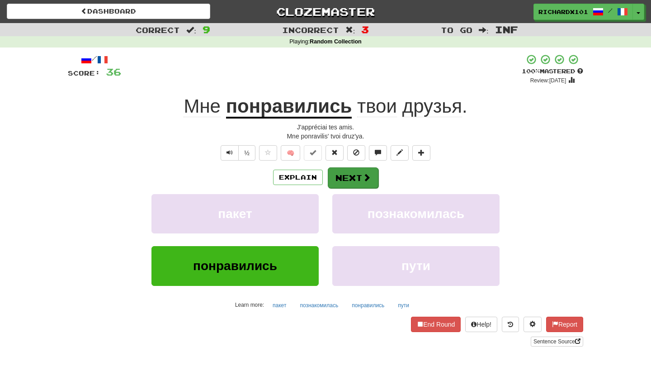
click at [344, 169] on button "Next" at bounding box center [353, 177] width 51 height 21
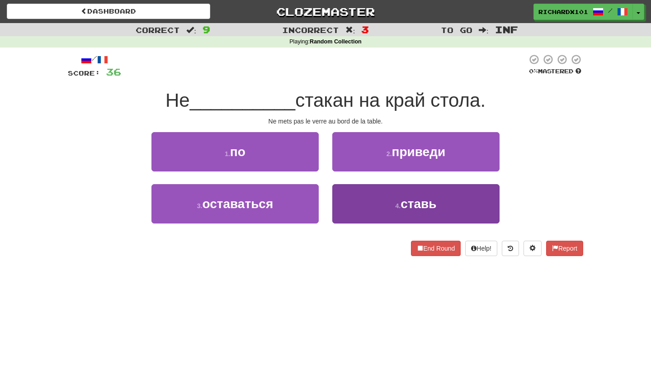
click at [356, 202] on button "4 . ставь" at bounding box center [415, 203] width 167 height 39
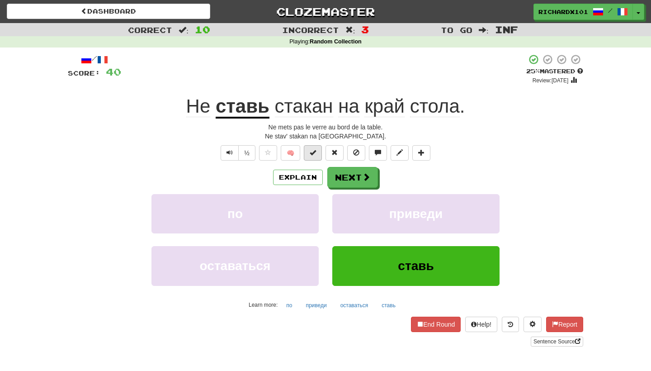
click at [320, 151] on button at bounding box center [313, 152] width 18 height 15
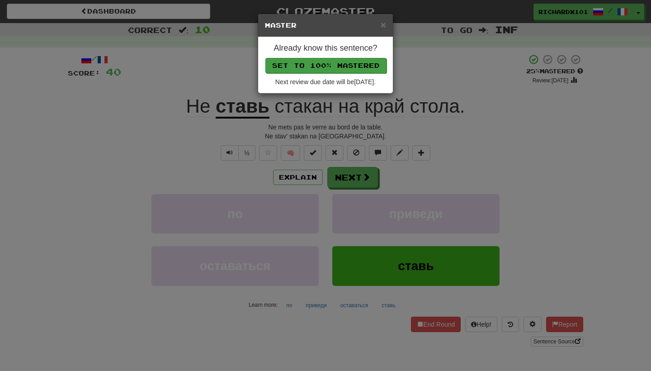
click at [363, 67] on button "Set to 100% Mastered" at bounding box center [325, 65] width 121 height 15
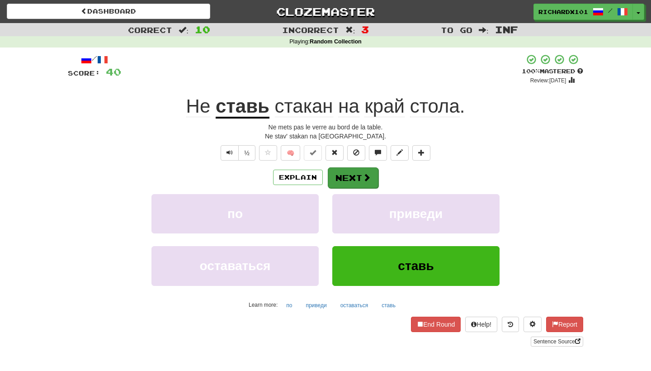
click at [347, 177] on button "Next" at bounding box center [353, 177] width 51 height 21
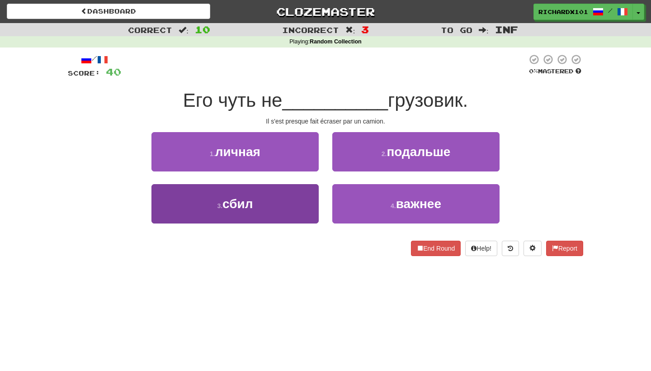
click at [302, 198] on button "3 . сбил" at bounding box center [234, 203] width 167 height 39
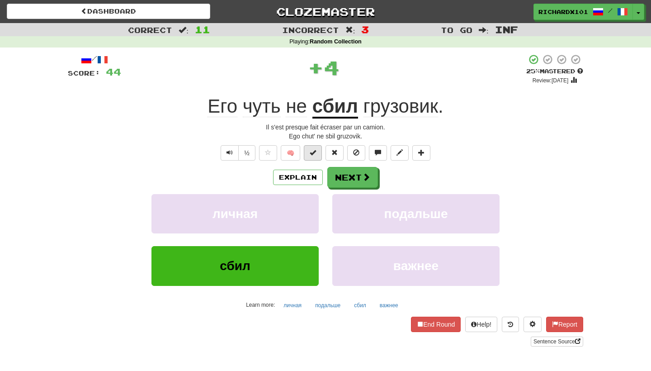
click at [310, 155] on span at bounding box center [313, 152] width 6 height 6
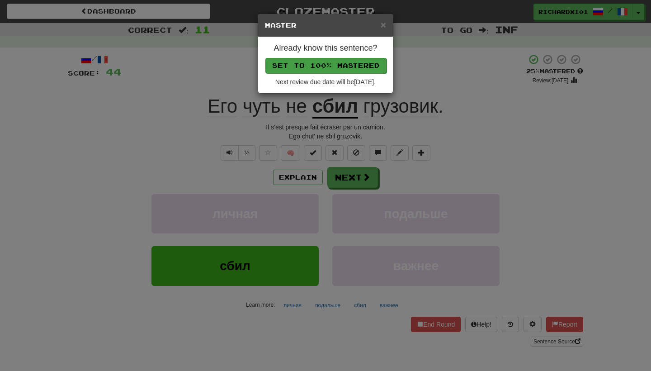
click at [360, 61] on button "Set to 100% Mastered" at bounding box center [325, 65] width 121 height 15
